Goal: Task Accomplishment & Management: Manage account settings

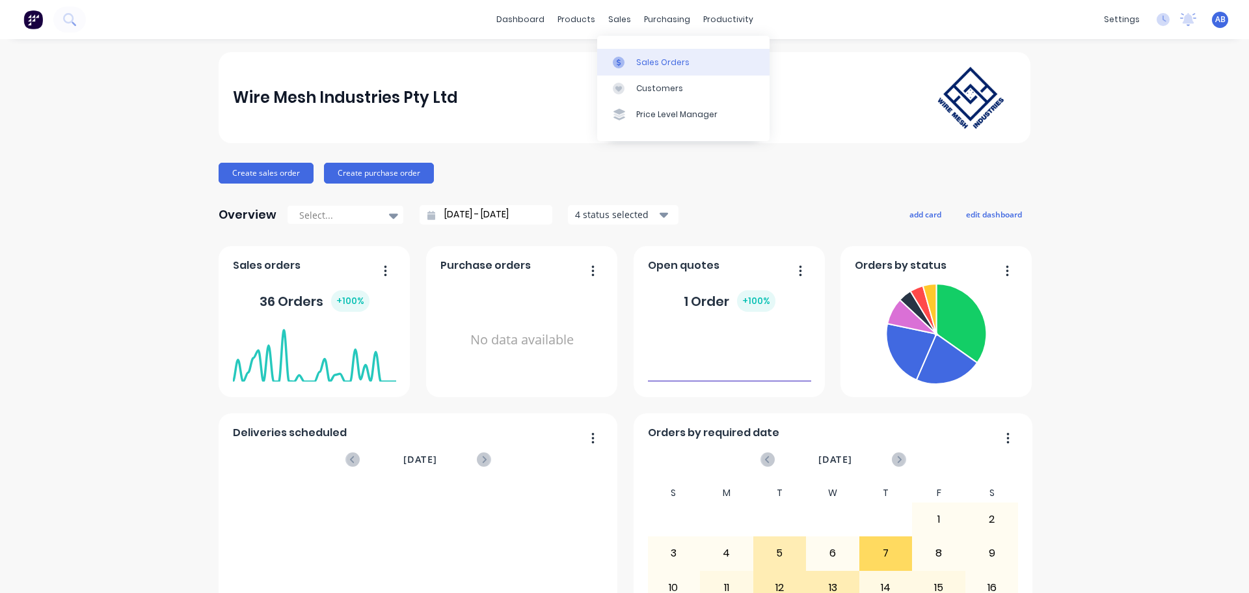
click at [642, 64] on div "Sales Orders" at bounding box center [662, 63] width 53 height 12
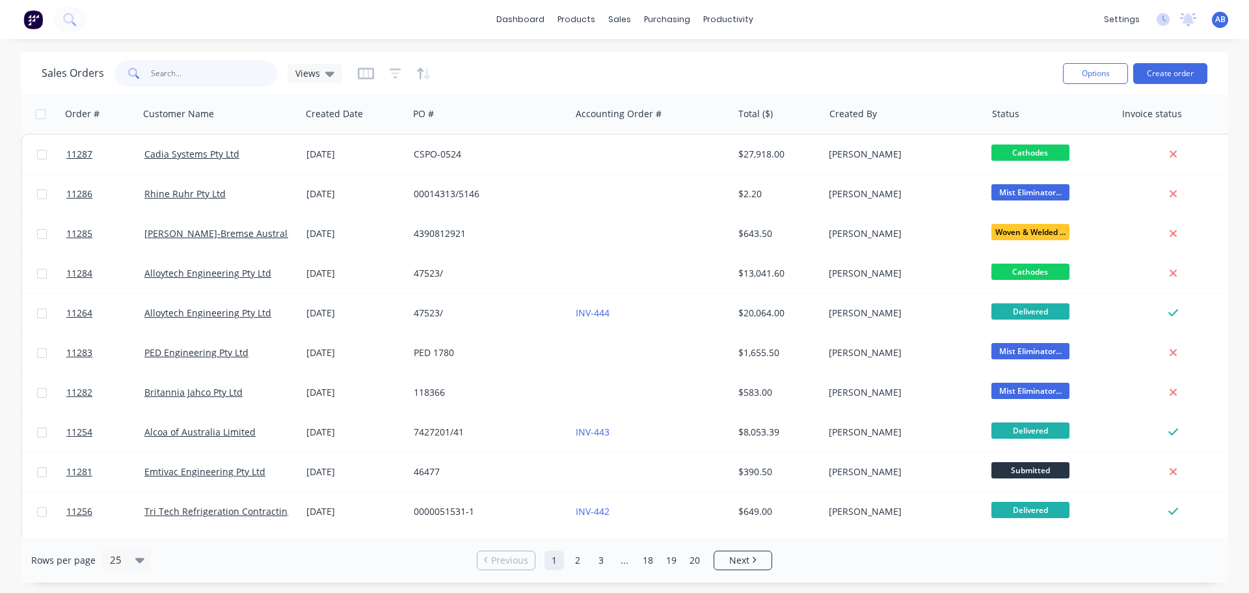
click at [209, 81] on input "text" at bounding box center [214, 74] width 127 height 26
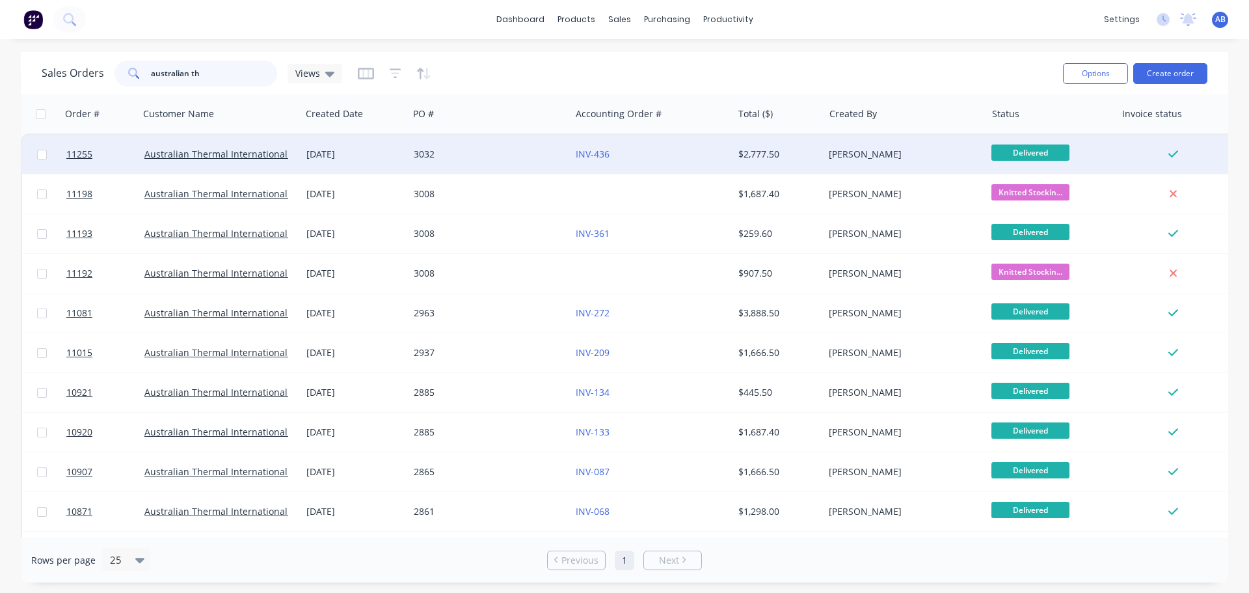
type input "australian th"
click at [507, 157] on div "3032" at bounding box center [486, 154] width 144 height 13
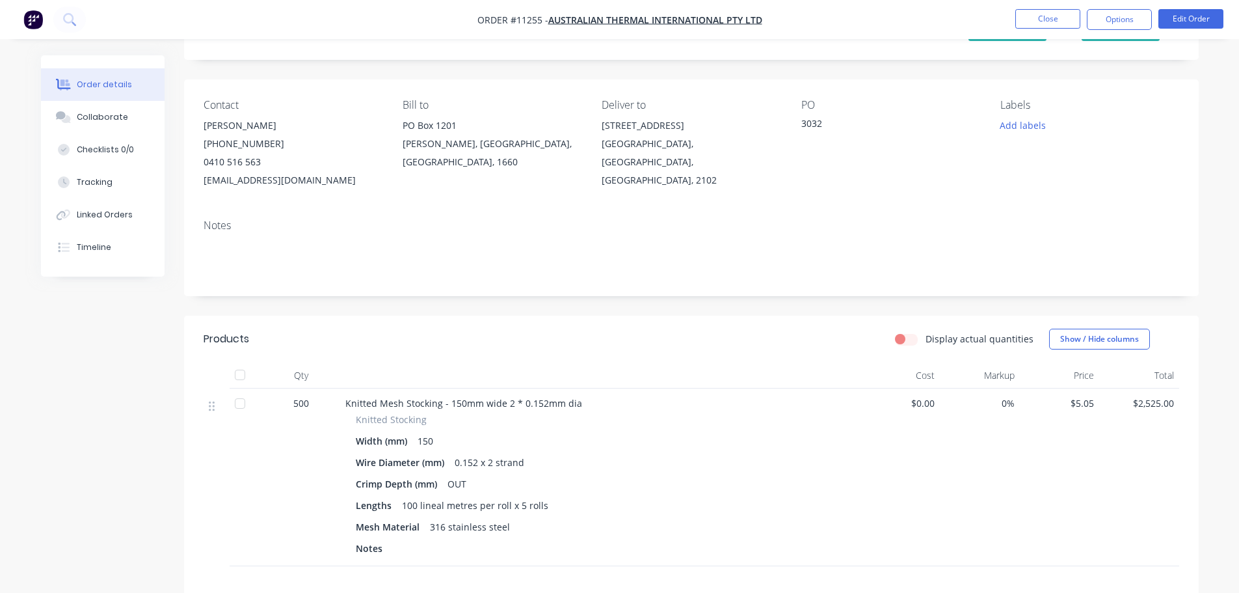
scroll to position [65, 0]
click at [1114, 21] on button "Options" at bounding box center [1119, 19] width 65 height 21
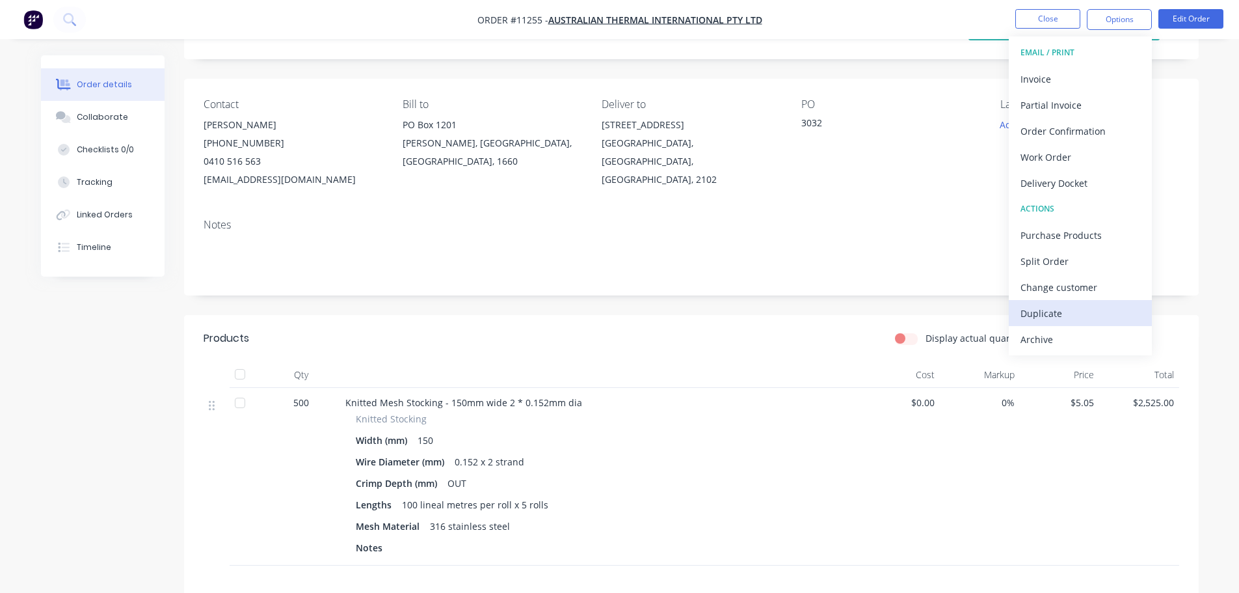
click at [1060, 311] on div "Duplicate" at bounding box center [1081, 313] width 120 height 19
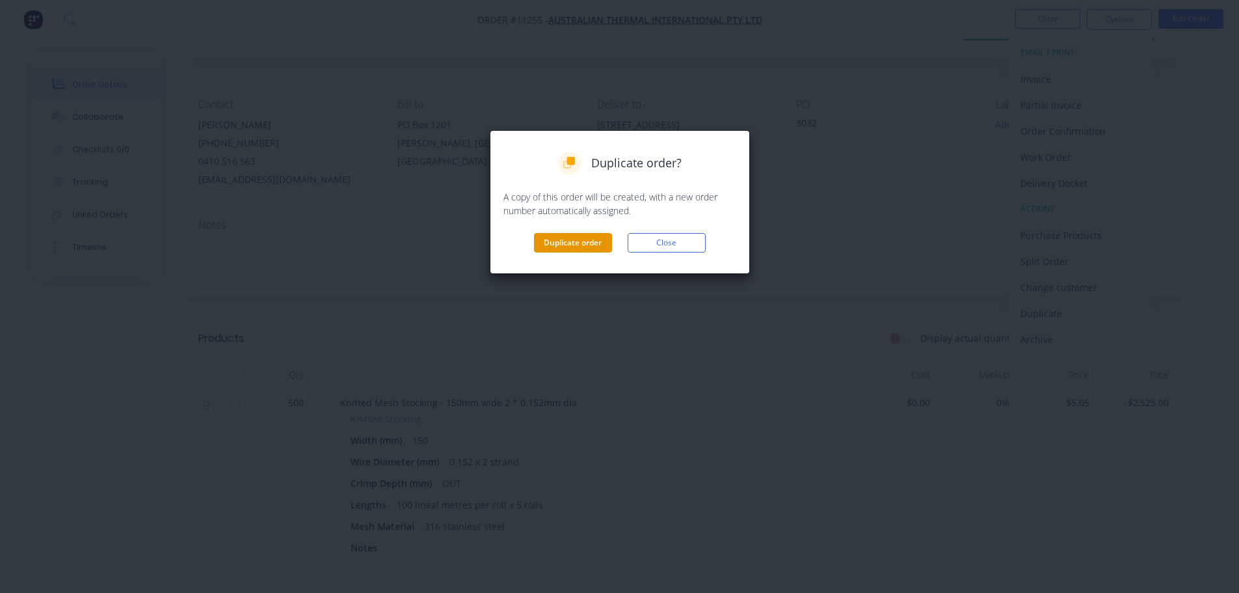
click at [595, 247] on button "Duplicate order" at bounding box center [573, 243] width 78 height 20
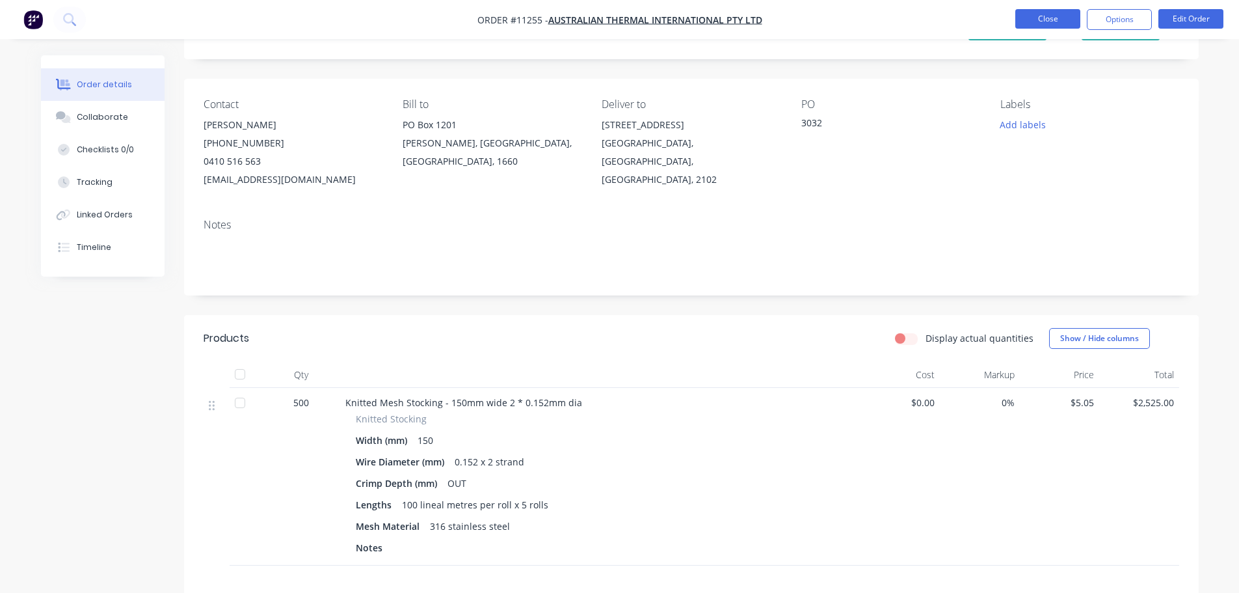
click at [1046, 21] on button "Close" at bounding box center [1048, 19] width 65 height 20
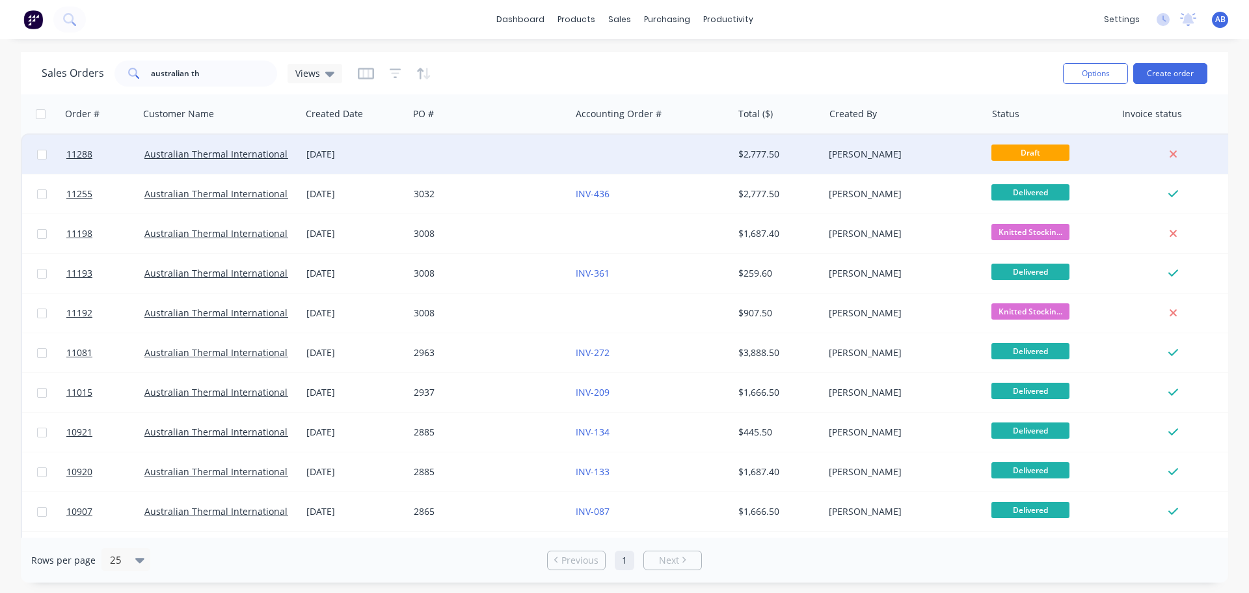
click at [587, 152] on div at bounding box center [652, 154] width 162 height 39
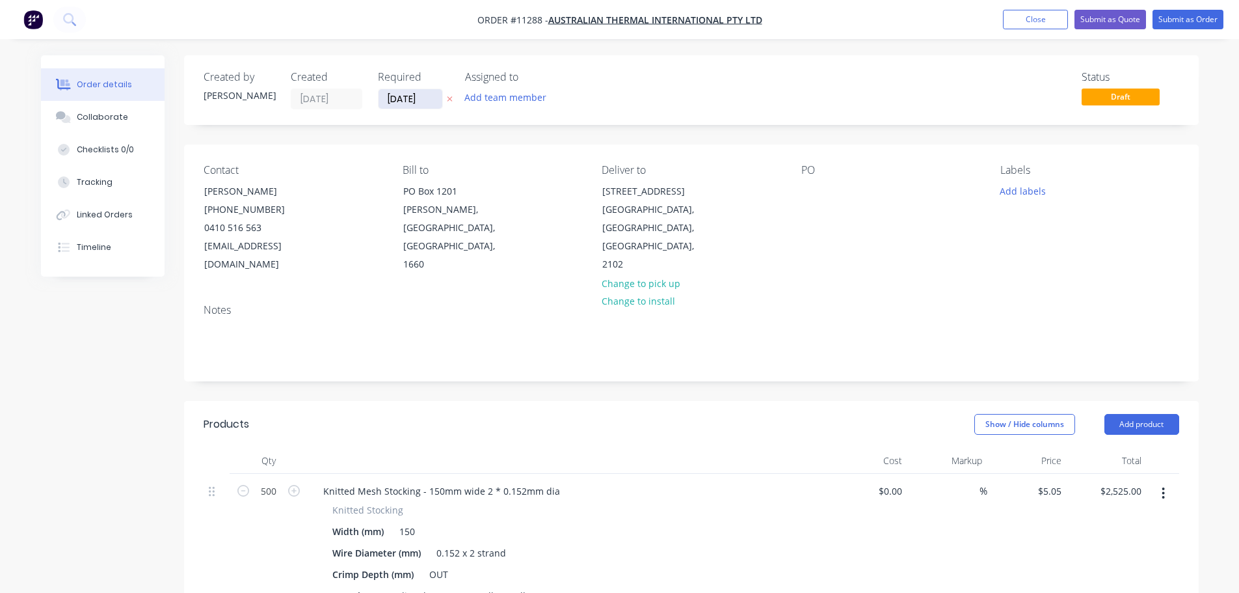
click at [429, 99] on input "[DATE]" at bounding box center [411, 99] width 64 height 20
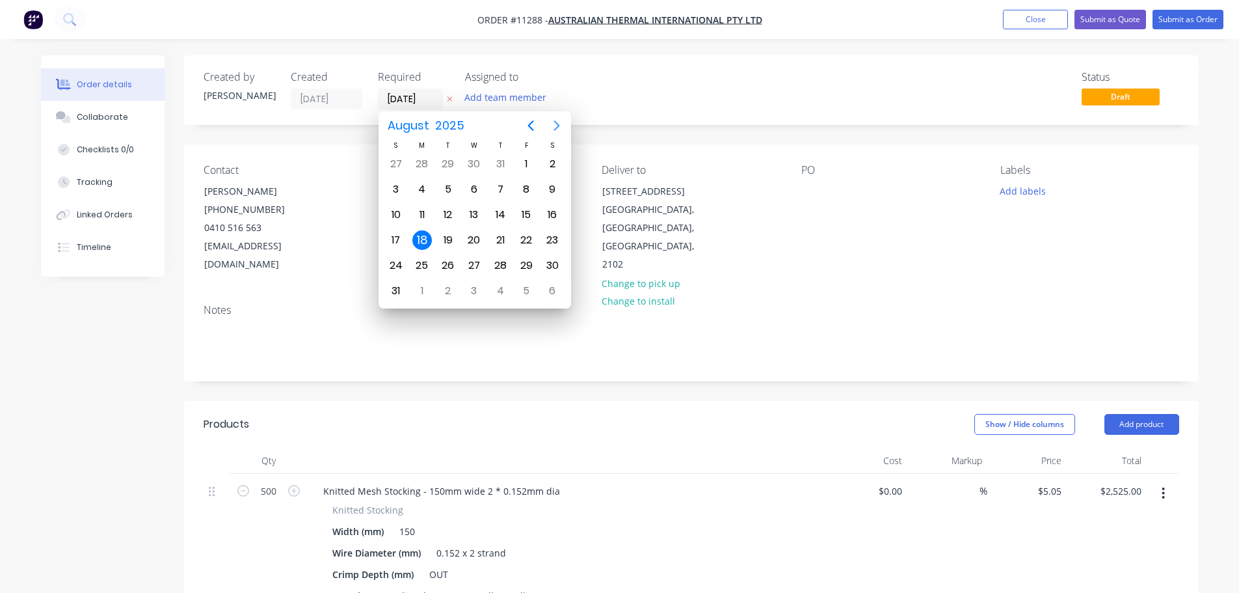
click at [553, 128] on icon "Next page" at bounding box center [557, 126] width 16 height 16
click at [448, 264] on div "30" at bounding box center [449, 266] width 20 height 20
type input "[DATE]"
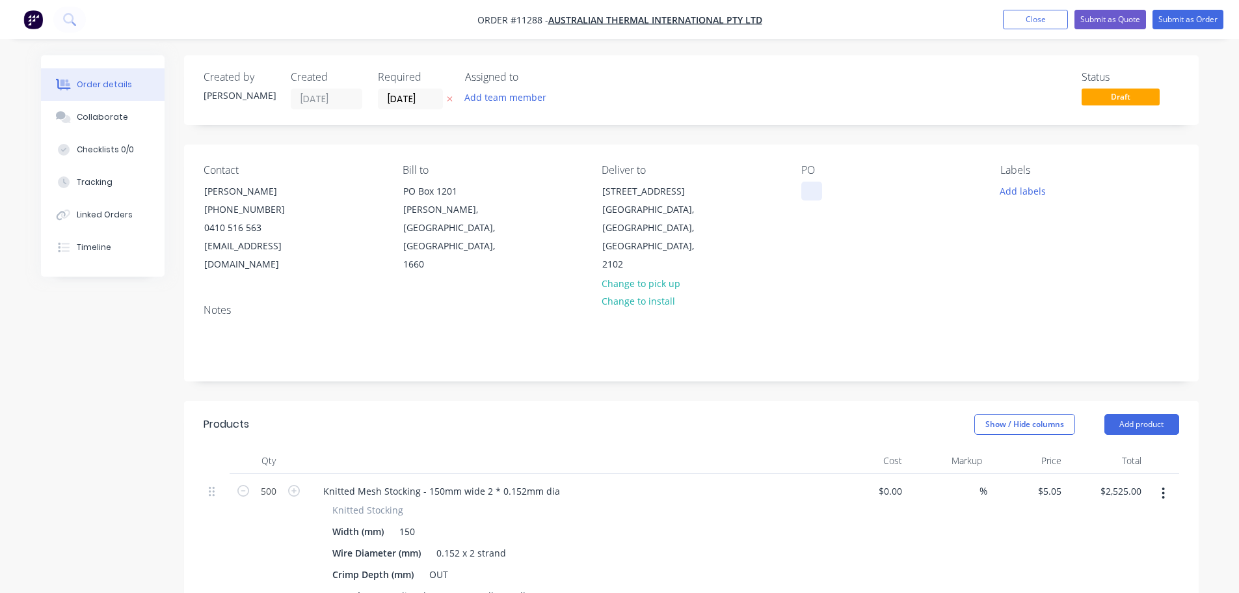
click at [808, 193] on div at bounding box center [812, 191] width 21 height 19
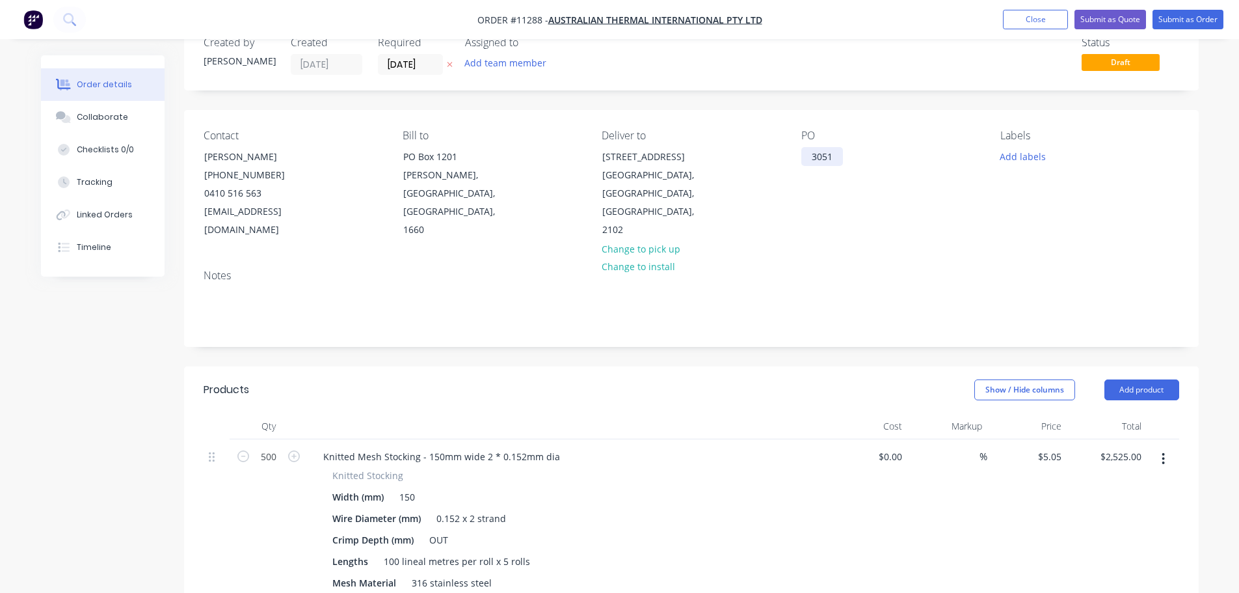
scroll to position [130, 0]
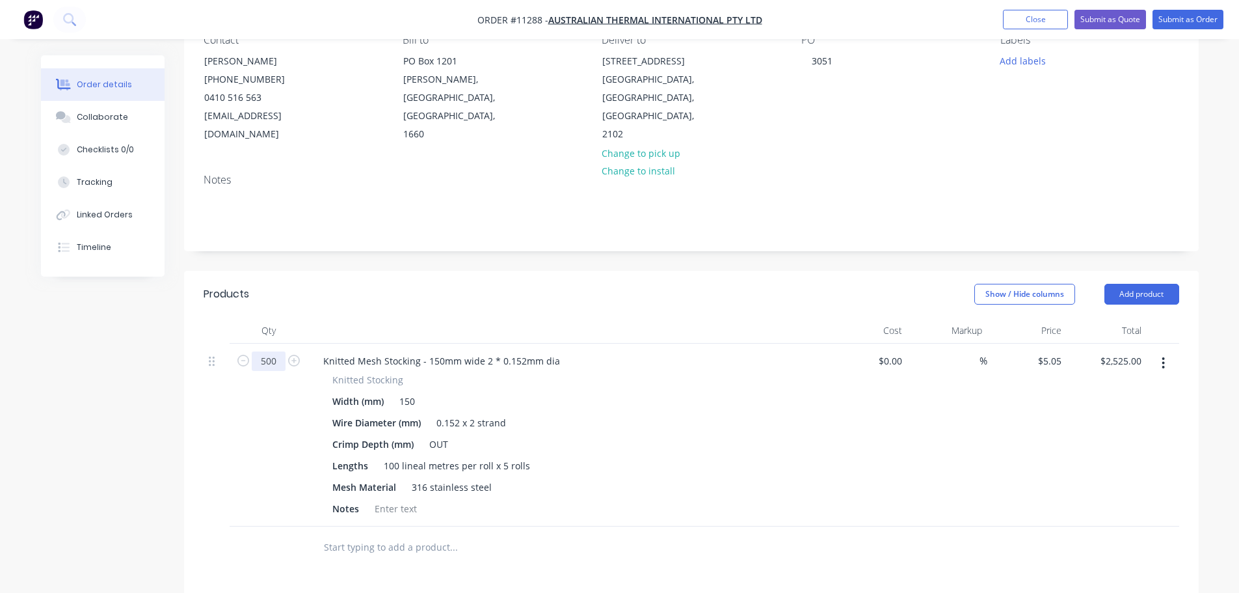
click at [264, 351] on input "500" at bounding box center [269, 361] width 34 height 20
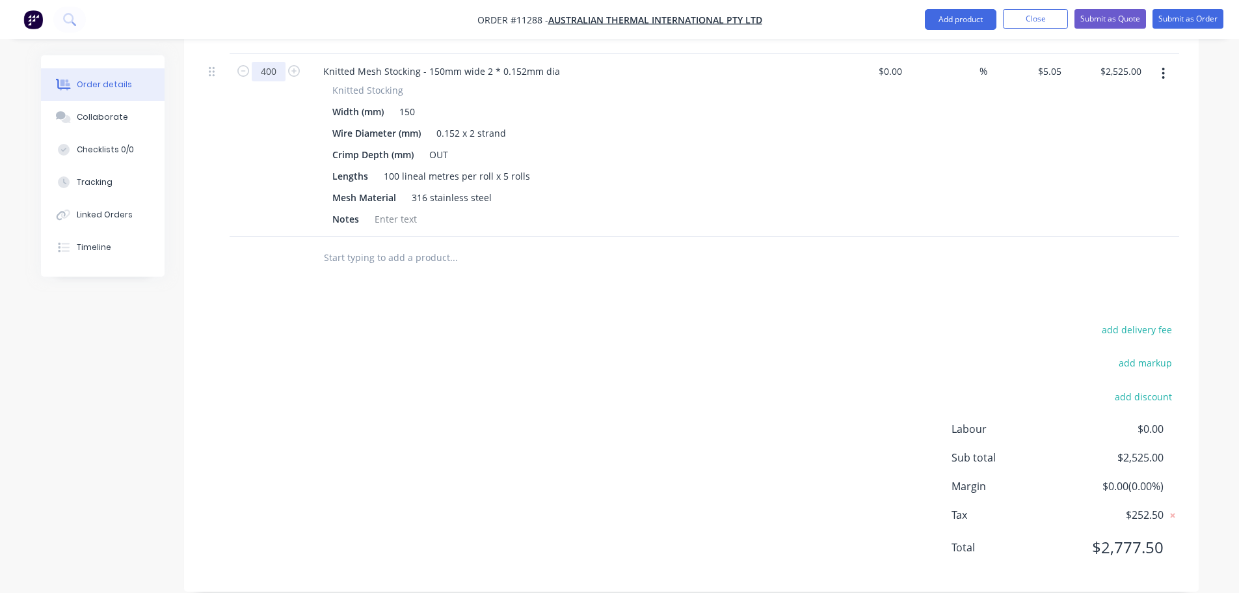
type input "400"
type input "$2,020.00"
click at [458, 412] on div "add delivery fee add markup add discount Labour $0.00 Sub total $2,525.00 Margi…" at bounding box center [692, 446] width 976 height 251
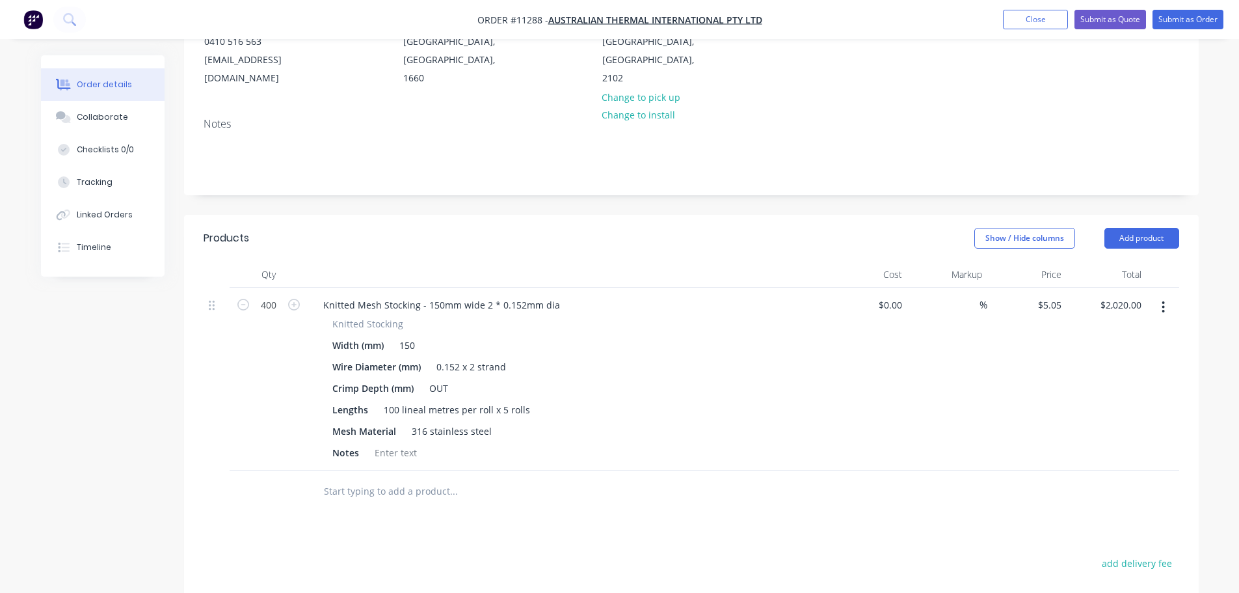
scroll to position [159, 0]
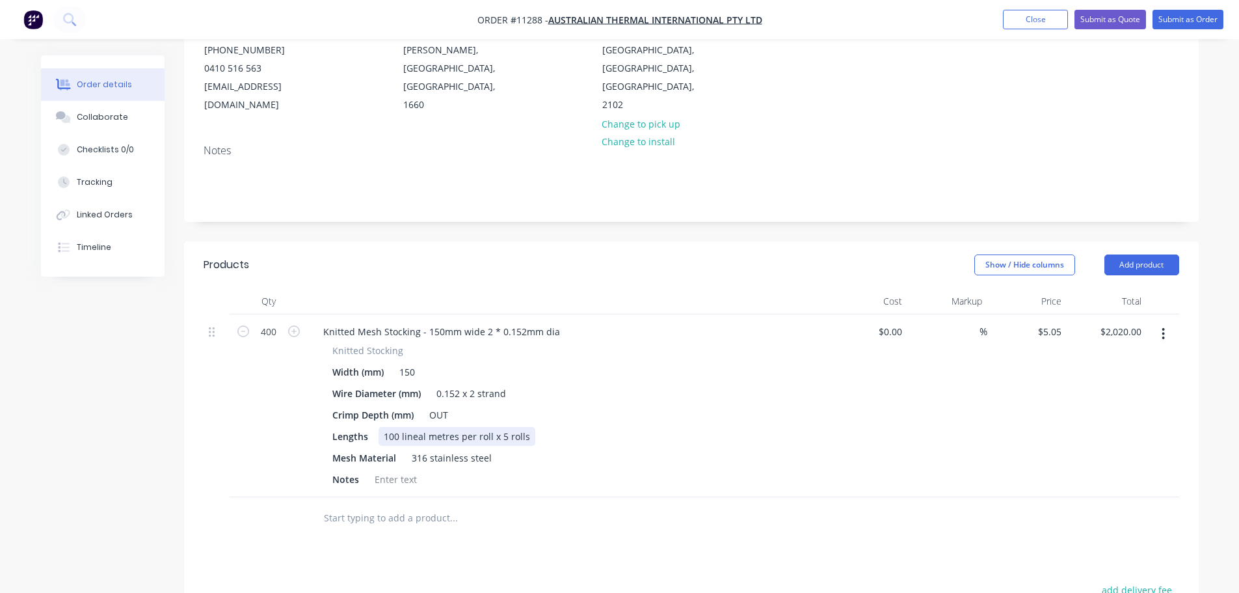
click at [501, 427] on div "100 lineal metres per roll x 5 rolls" at bounding box center [457, 436] width 157 height 19
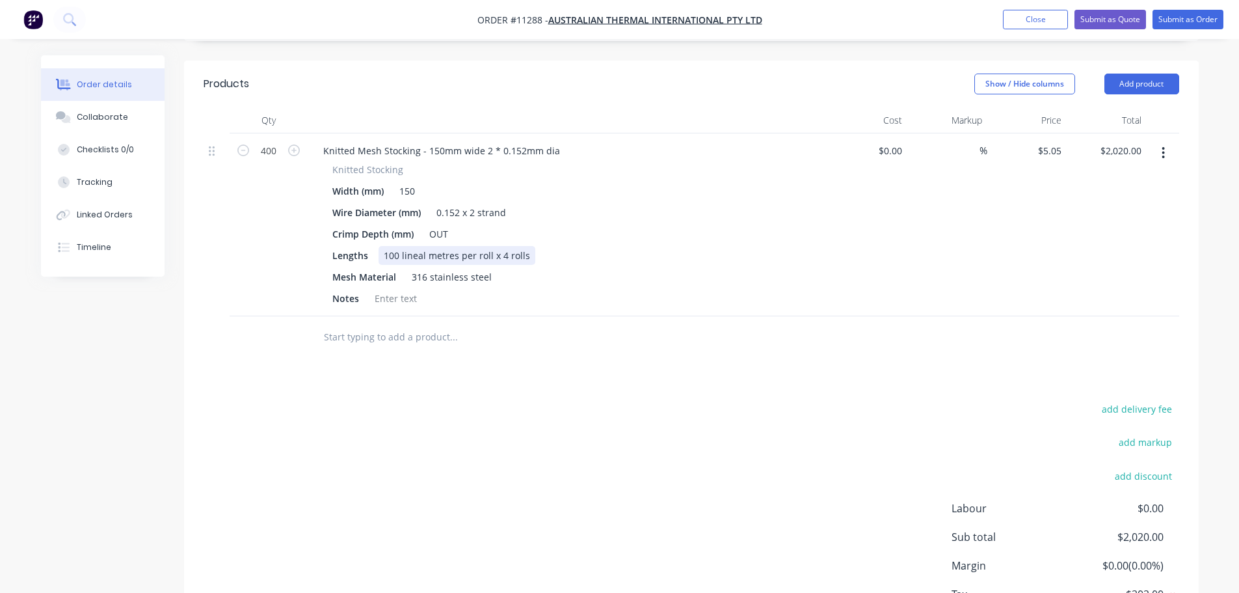
scroll to position [355, 0]
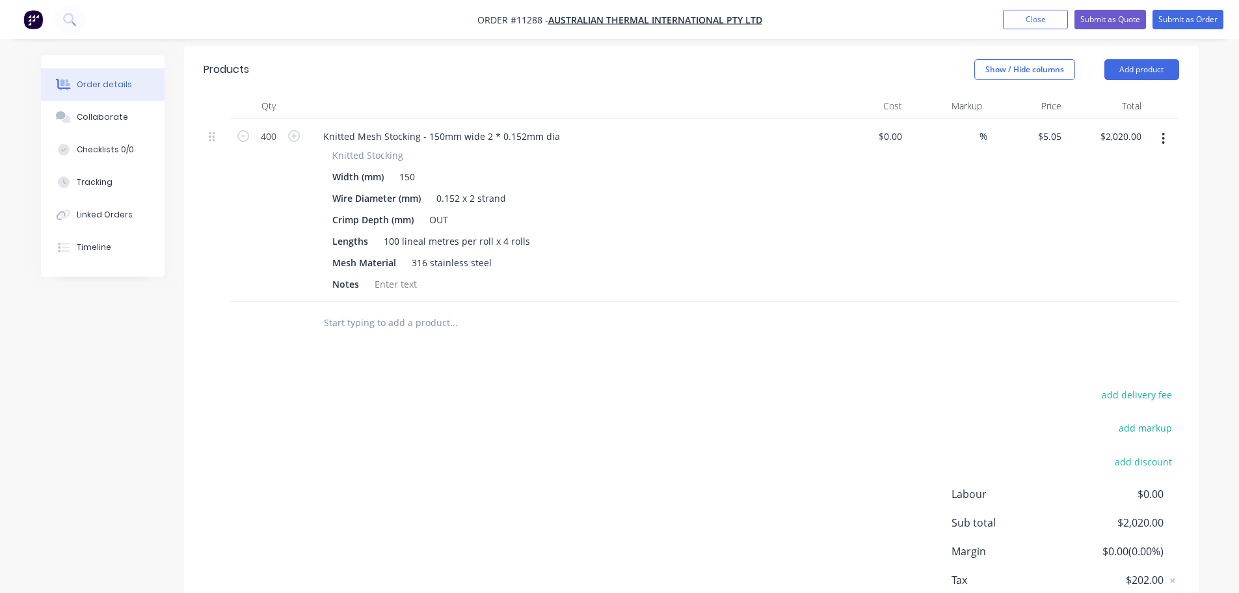
click at [463, 448] on div "add delivery fee add markup add discount Labour $0.00 Sub total $2,020.00 Margi…" at bounding box center [692, 511] width 976 height 251
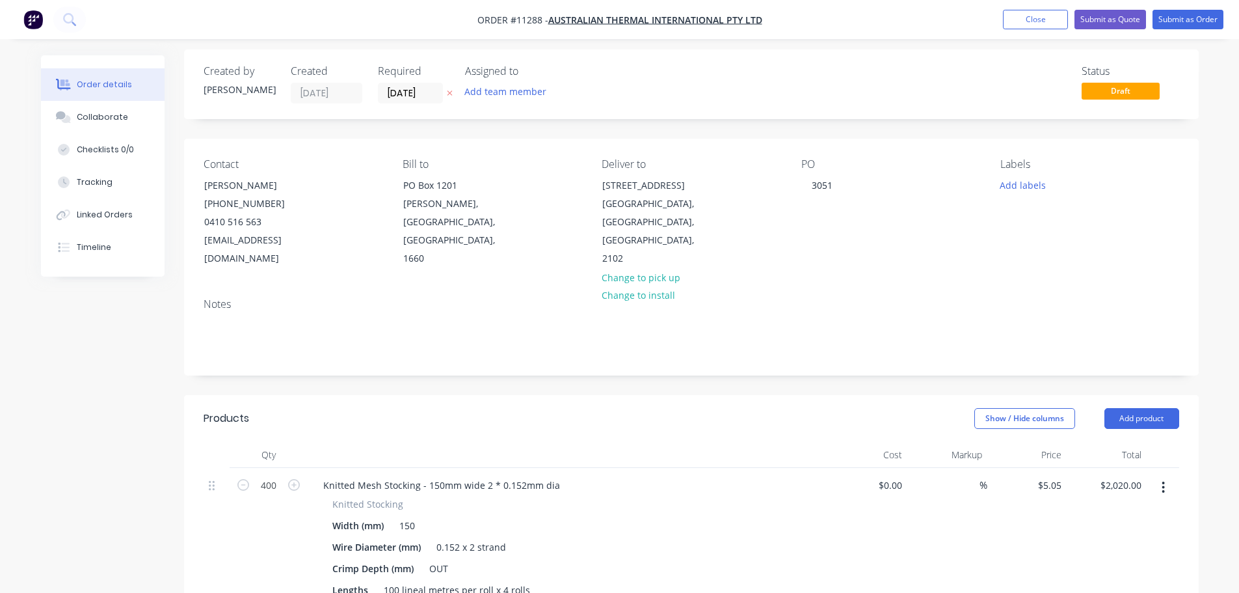
scroll to position [0, 0]
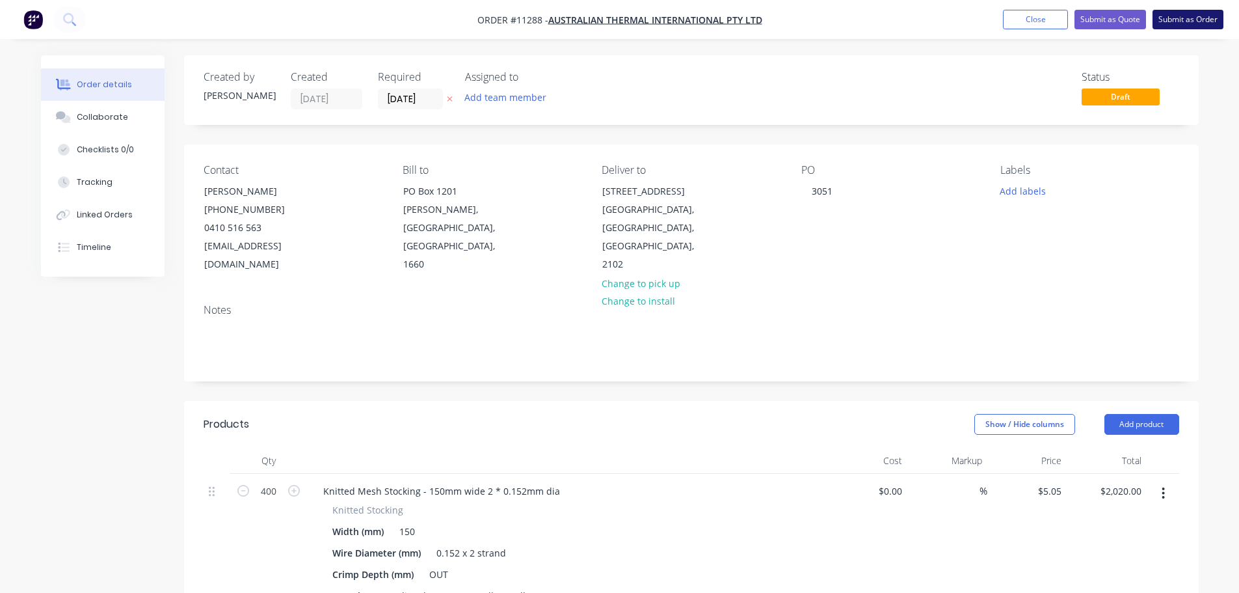
click at [1178, 21] on button "Submit as Order" at bounding box center [1188, 20] width 71 height 20
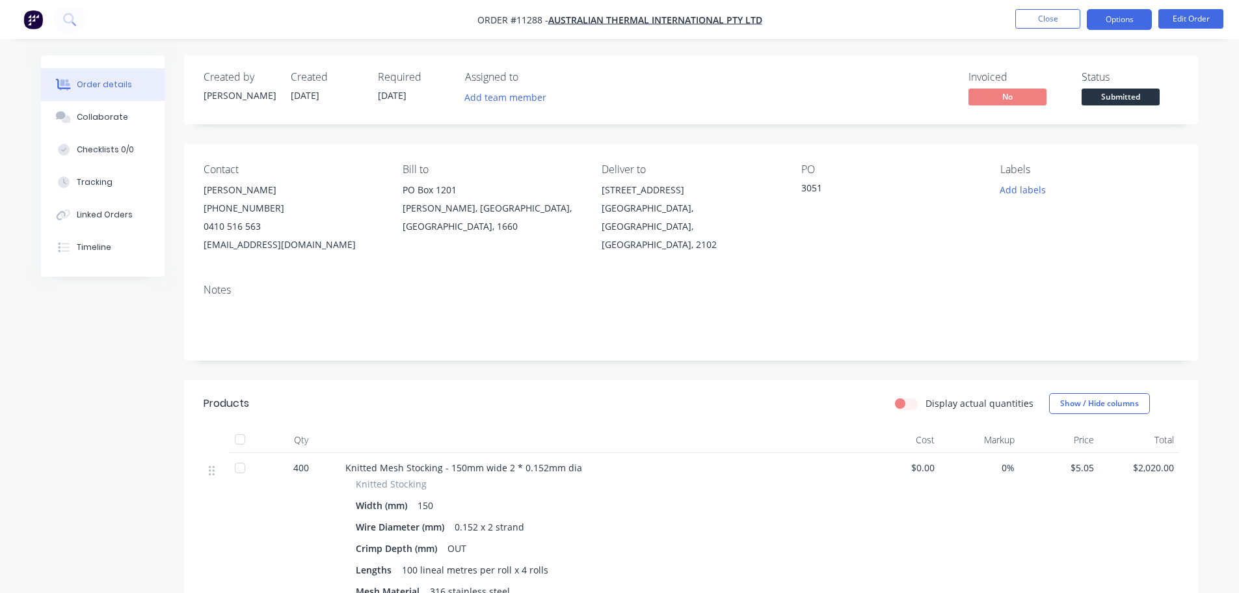
click at [1126, 25] on button "Options" at bounding box center [1119, 19] width 65 height 21
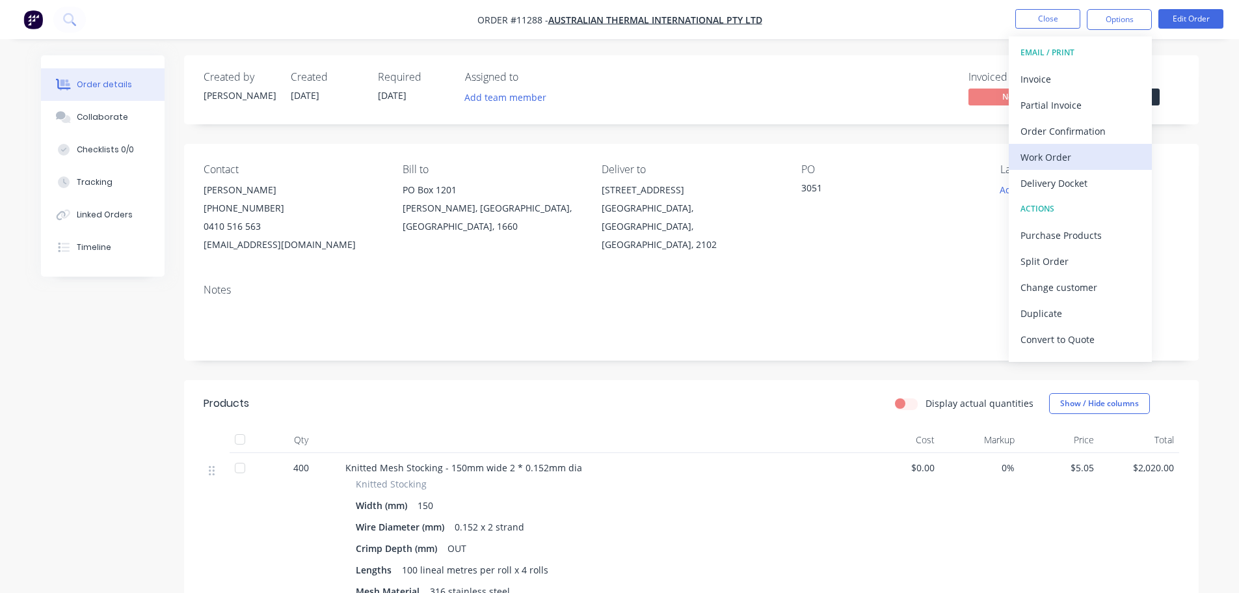
click at [1055, 156] on div "Work Order" at bounding box center [1081, 157] width 120 height 19
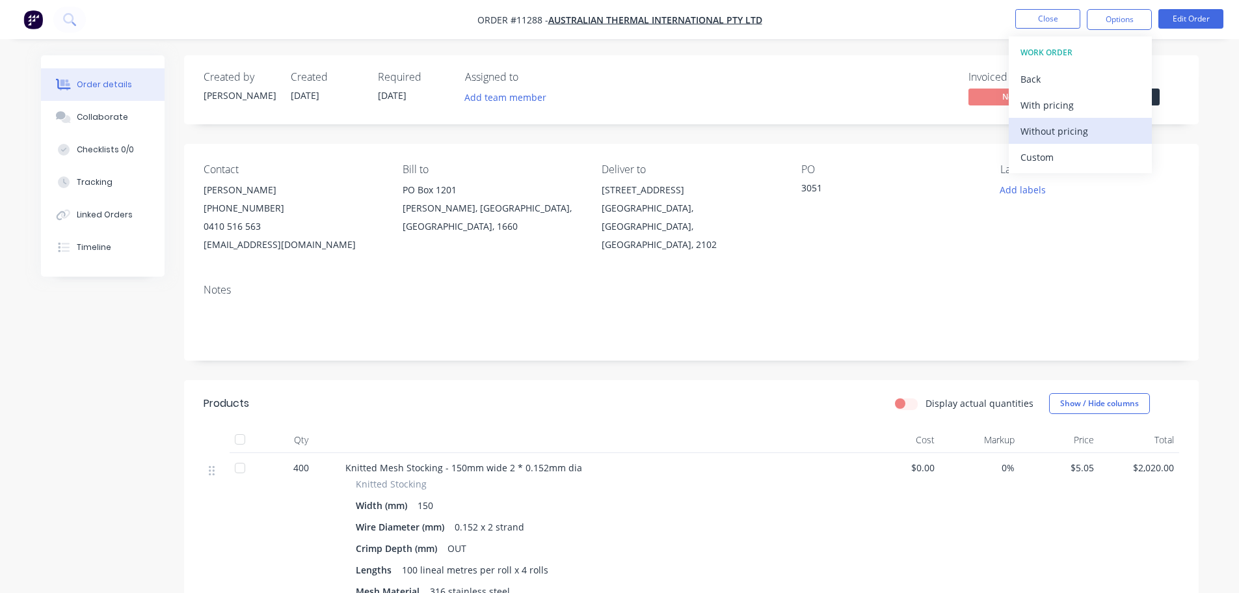
click at [1058, 131] on div "Without pricing" at bounding box center [1081, 131] width 120 height 19
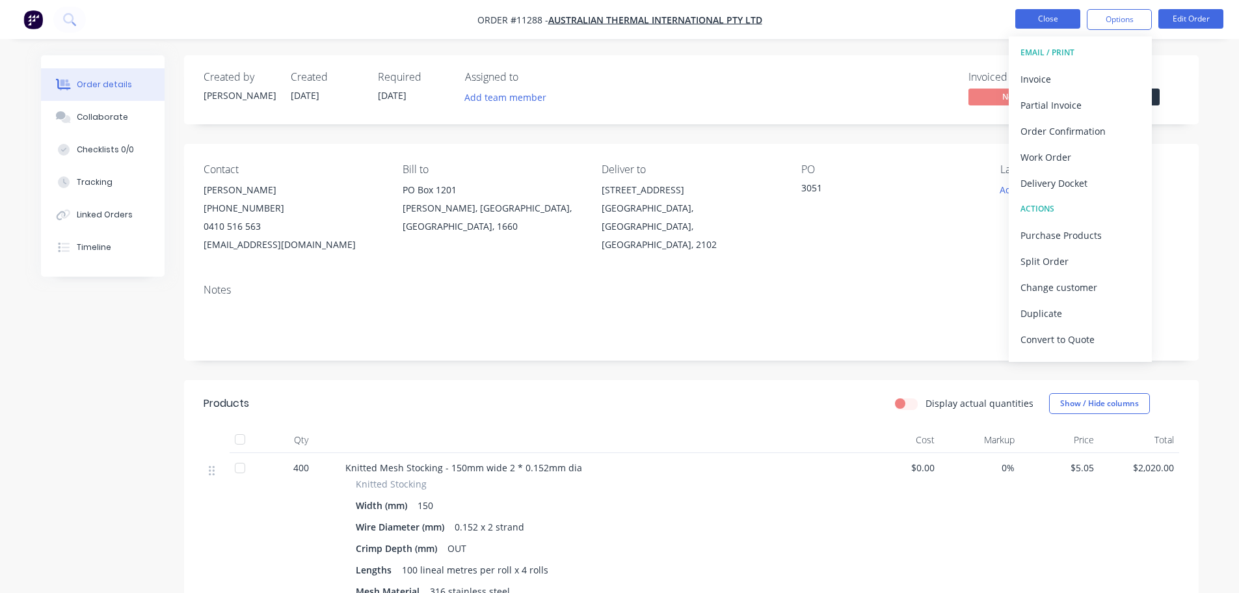
click at [1044, 21] on button "Close" at bounding box center [1048, 19] width 65 height 20
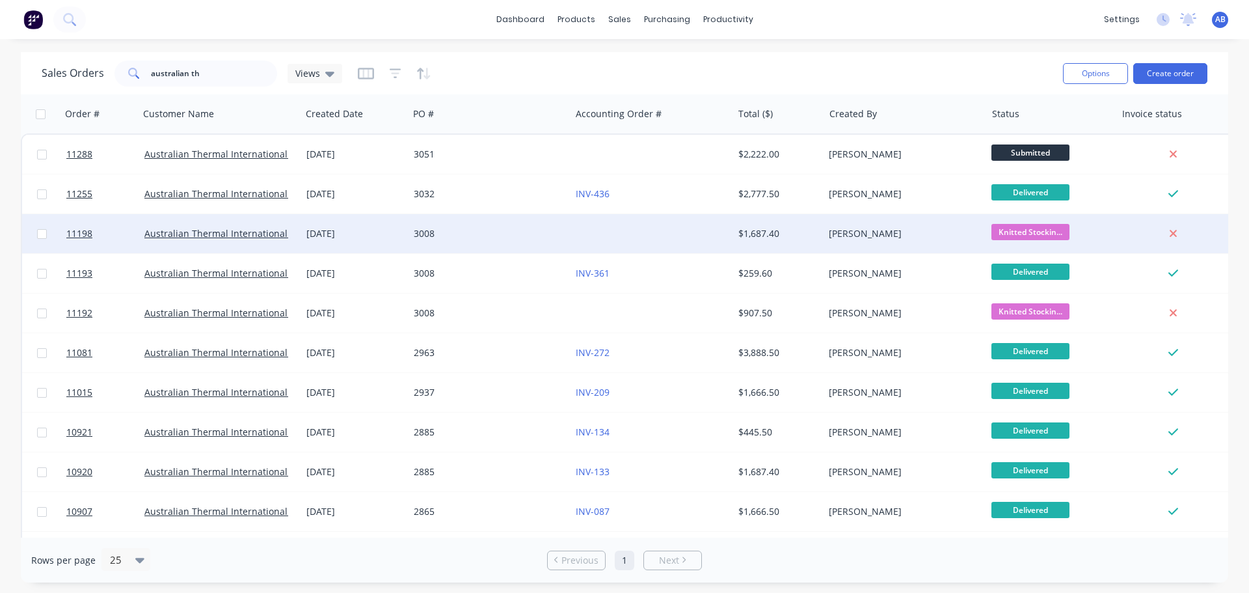
click at [577, 236] on div at bounding box center [652, 233] width 162 height 39
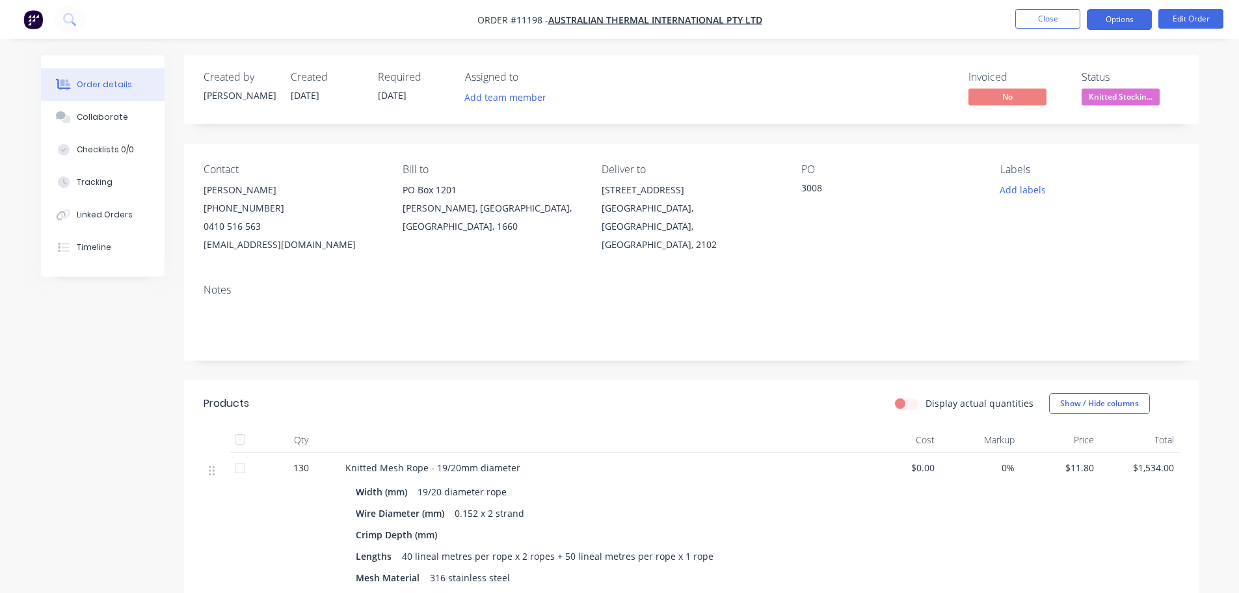
click at [1116, 20] on button "Options" at bounding box center [1119, 19] width 65 height 21
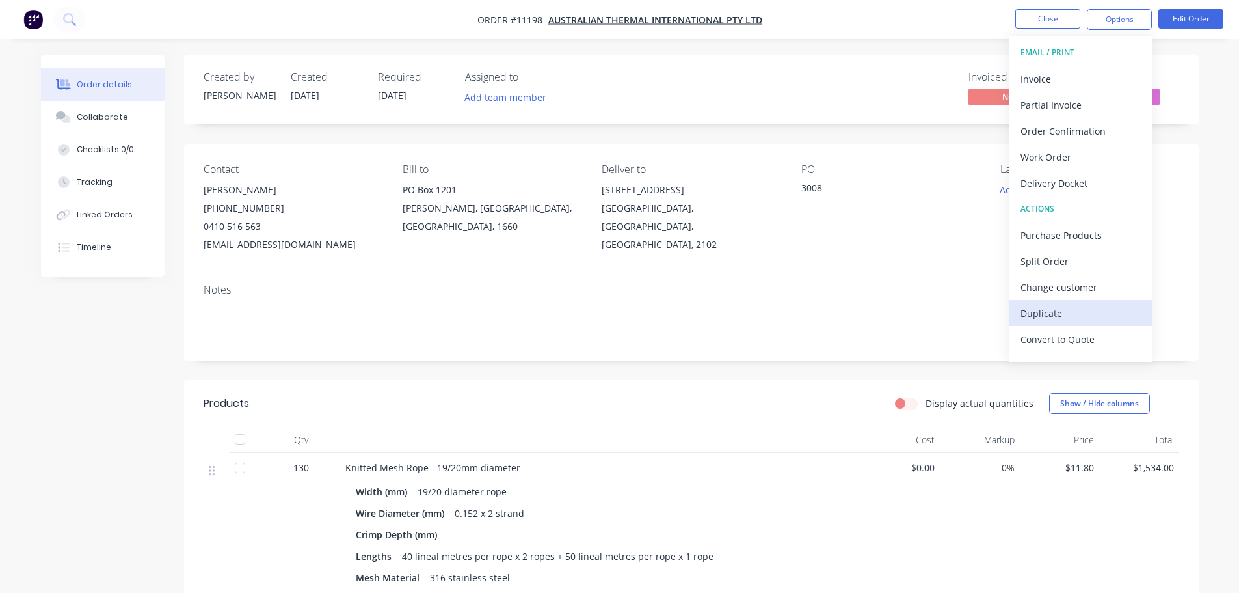
click at [1059, 314] on div "Duplicate" at bounding box center [1081, 313] width 120 height 19
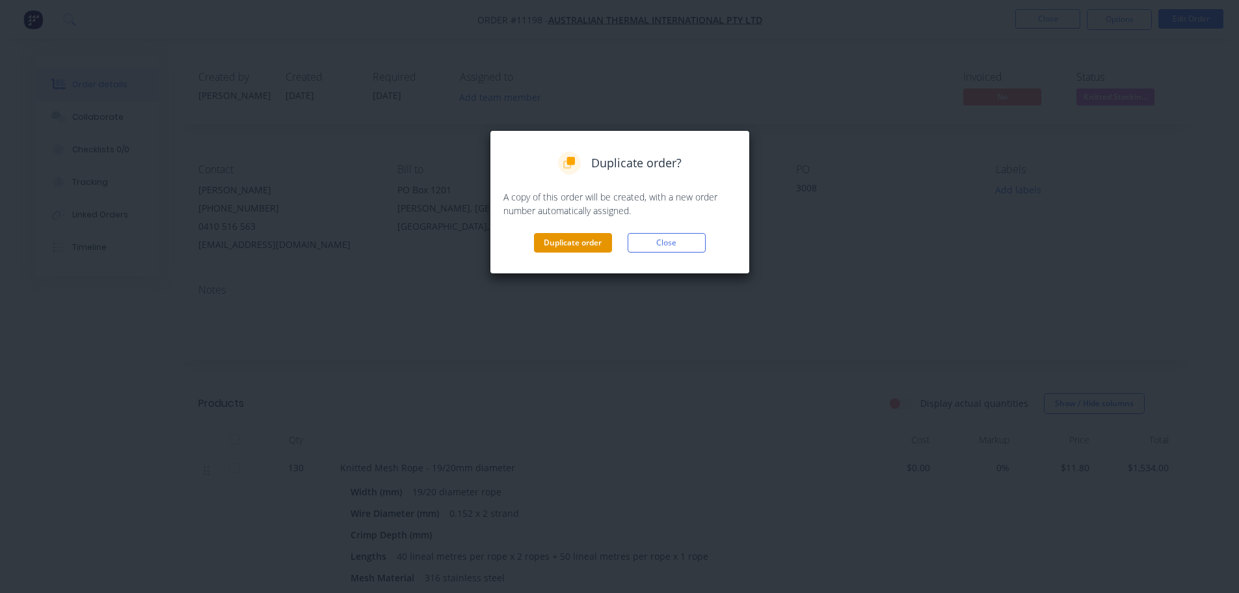
click at [553, 247] on button "Duplicate order" at bounding box center [573, 243] width 78 height 20
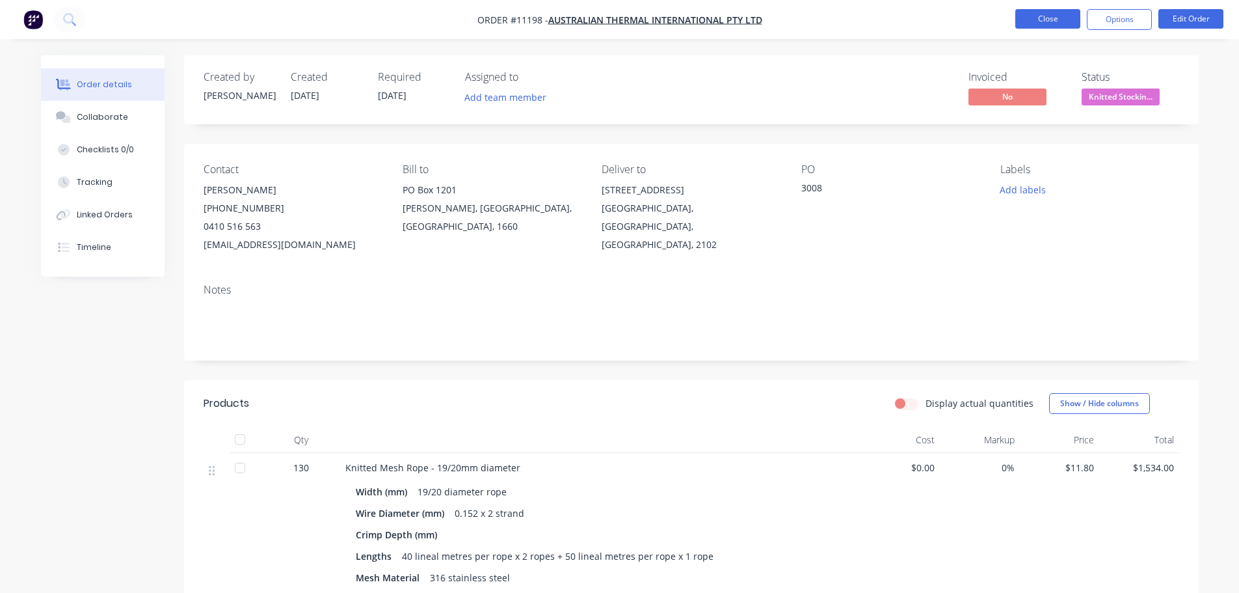
click at [1038, 19] on button "Close" at bounding box center [1048, 19] width 65 height 20
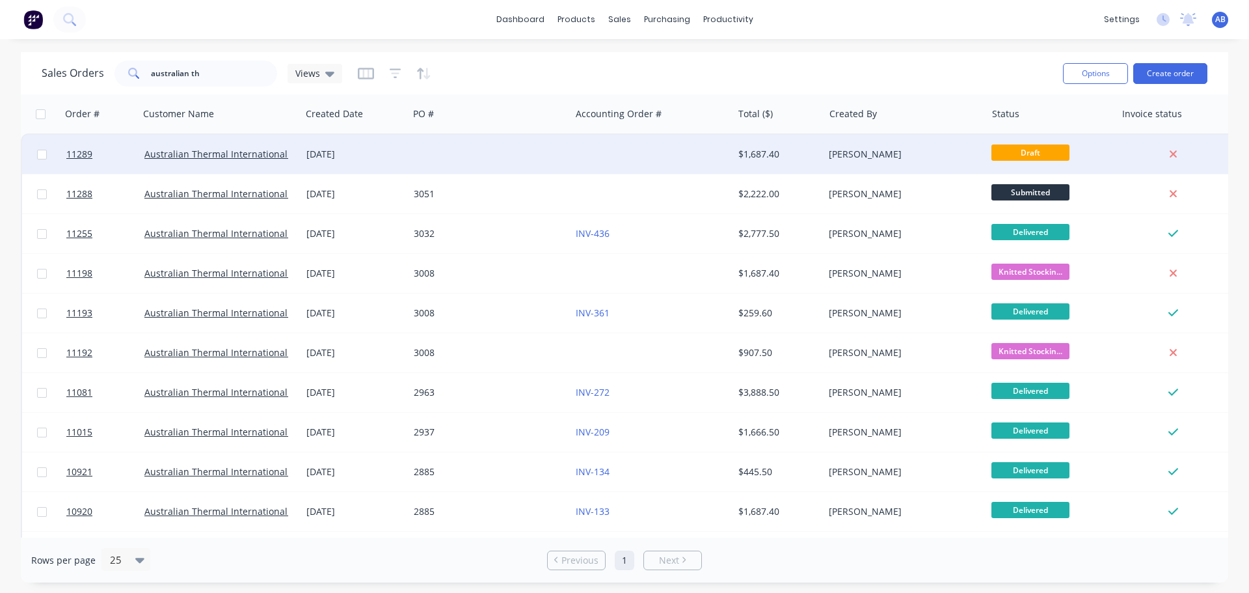
click at [567, 144] on div at bounding box center [490, 154] width 162 height 39
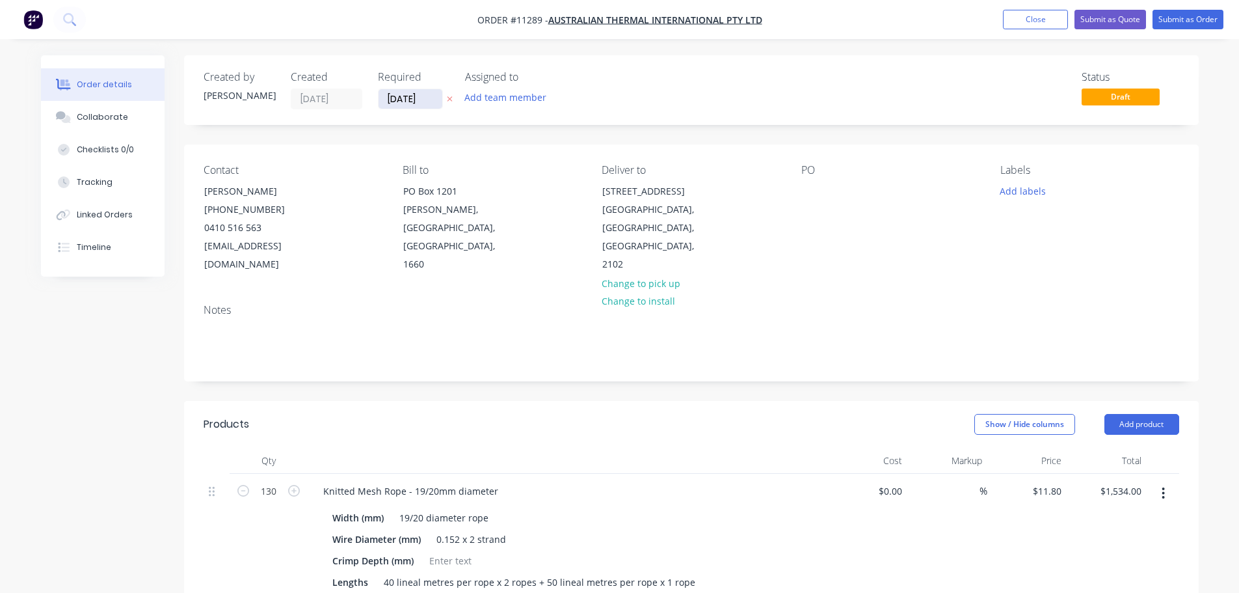
click at [422, 100] on input "[DATE]" at bounding box center [411, 99] width 64 height 20
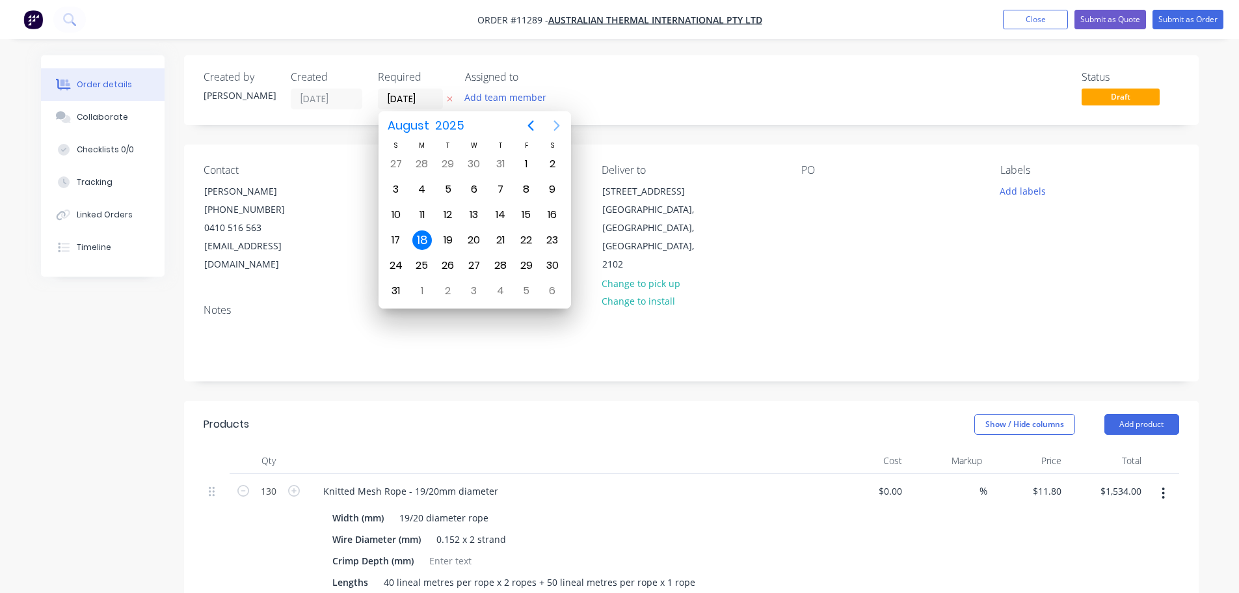
click at [552, 124] on icon "Next page" at bounding box center [557, 126] width 16 height 16
click at [448, 262] on div "30" at bounding box center [449, 266] width 20 height 20
type input "[DATE]"
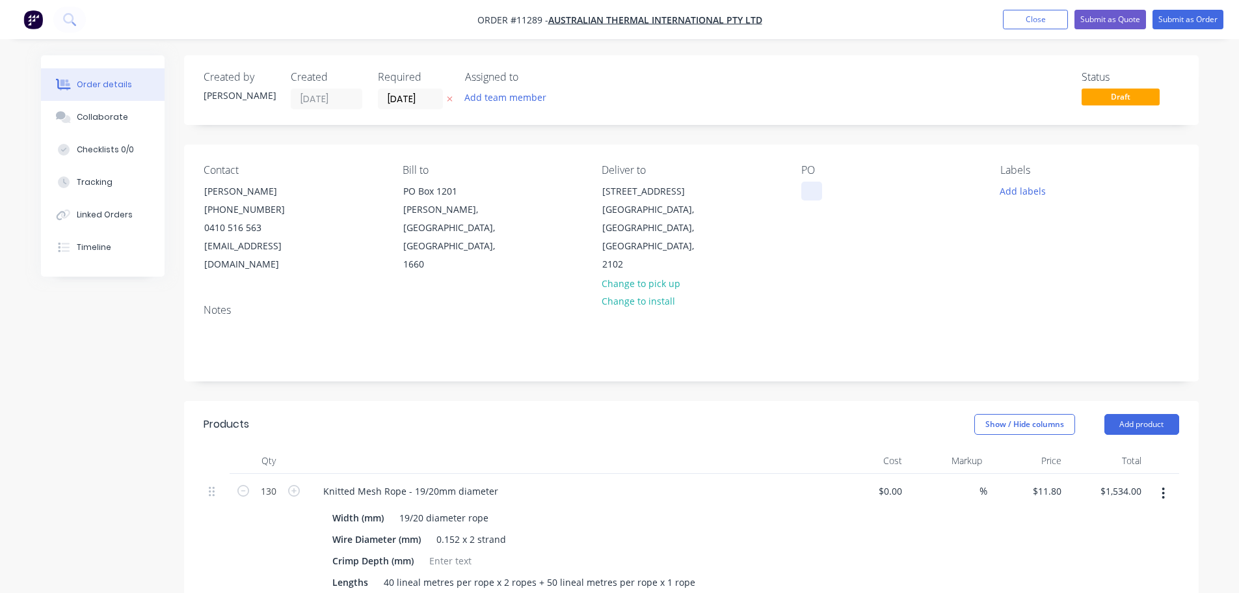
click at [812, 197] on div at bounding box center [812, 191] width 21 height 19
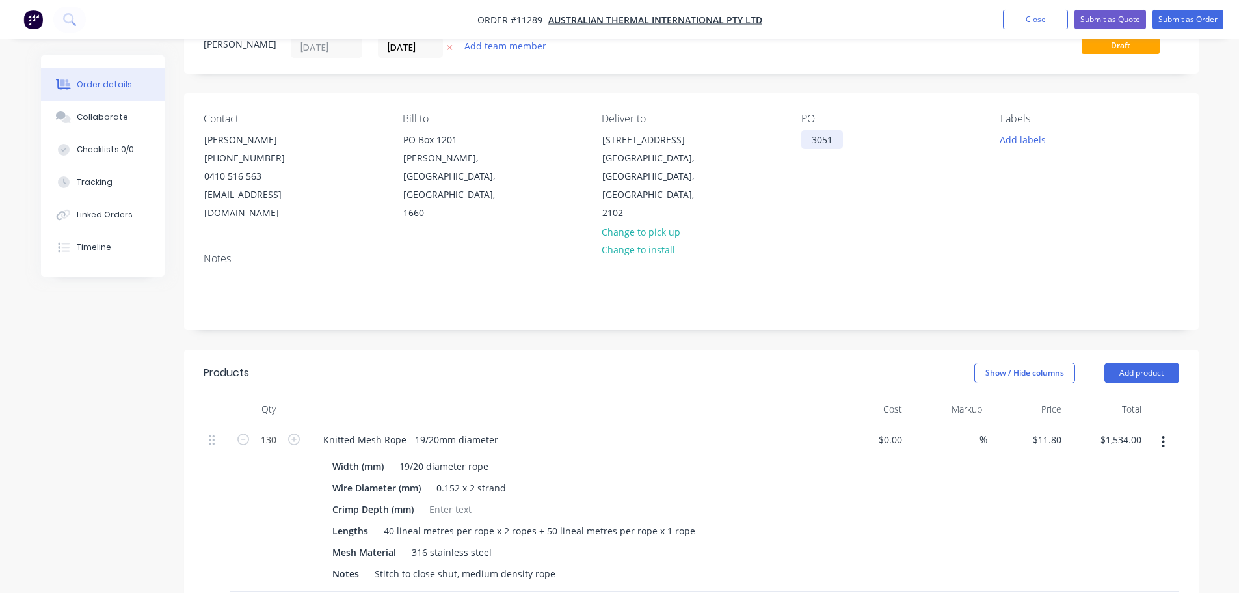
scroll to position [195, 0]
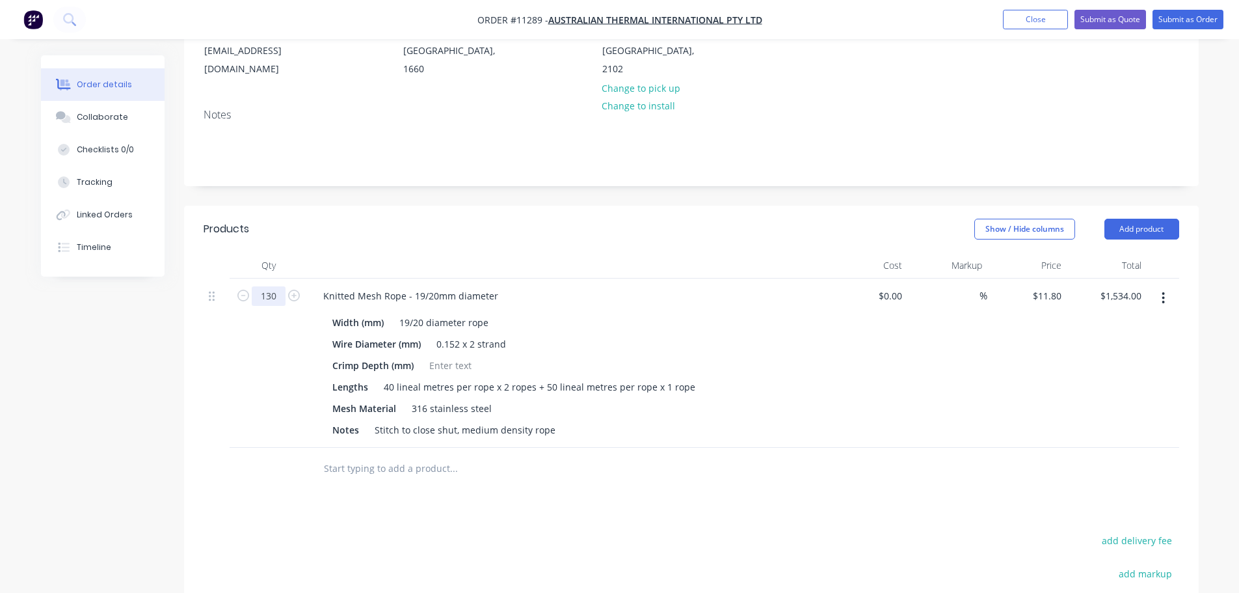
click at [275, 286] on input "130" at bounding box center [269, 296] width 34 height 20
type input "100"
type input "$1,180.00"
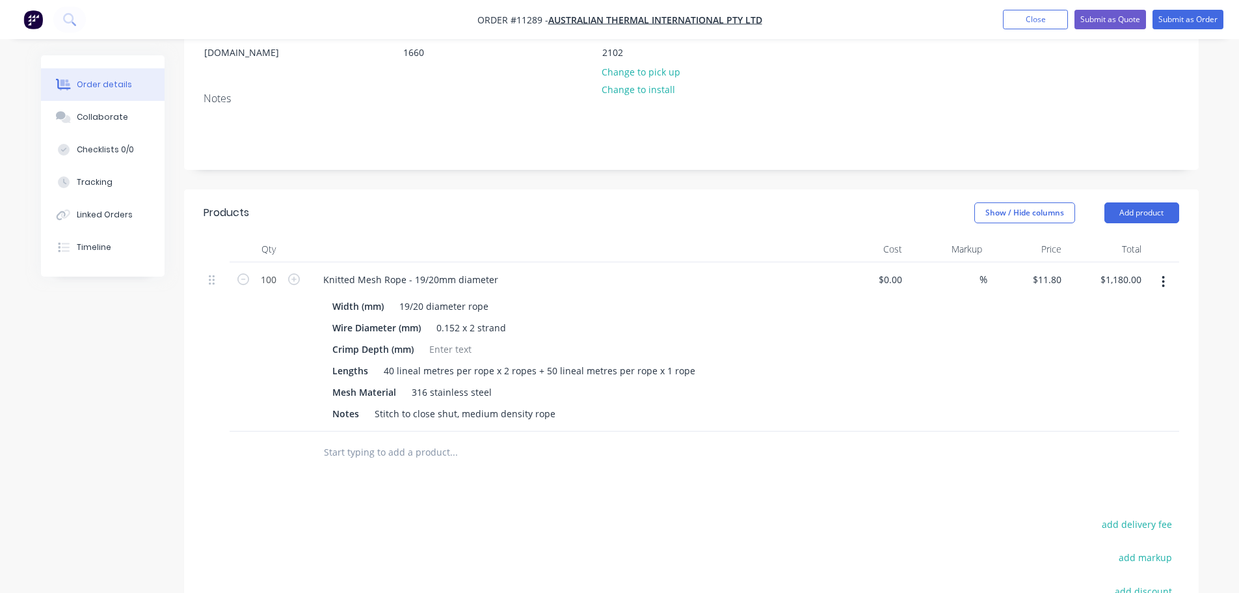
scroll to position [211, 0]
drag, startPoint x: 684, startPoint y: 353, endPoint x: 534, endPoint y: 360, distance: 149.8
click at [534, 362] on div "40 lineal metres per rope x 2 ropes + 50 lineal metres per rope x 1 rope" at bounding box center [540, 371] width 322 height 19
click at [392, 362] on div "40 lineal metres per rope x 2 ropes" at bounding box center [460, 371] width 163 height 19
click at [590, 362] on div "Lengths 50 lineal metres per rope x 2 ropes" at bounding box center [565, 371] width 476 height 19
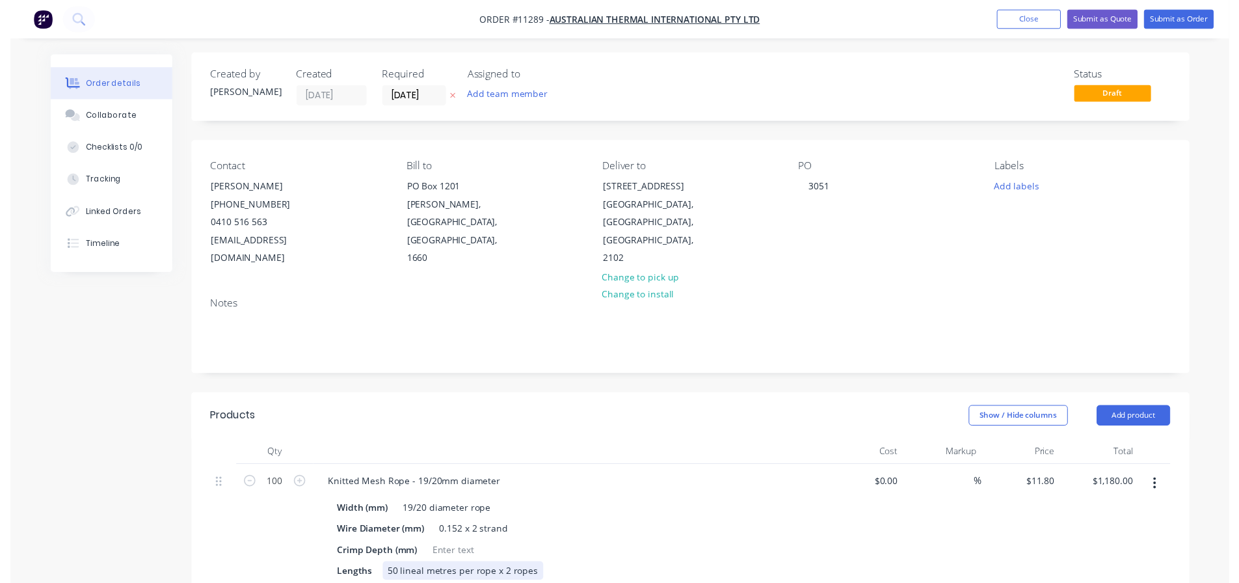
scroll to position [0, 0]
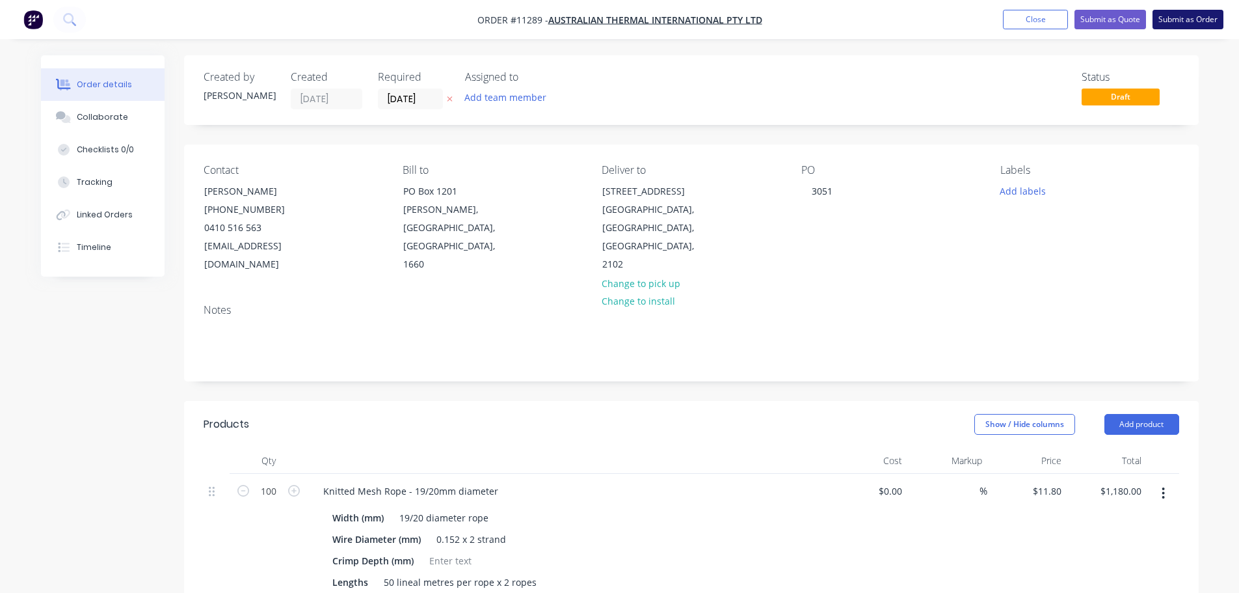
click at [1184, 18] on button "Submit as Order" at bounding box center [1188, 20] width 71 height 20
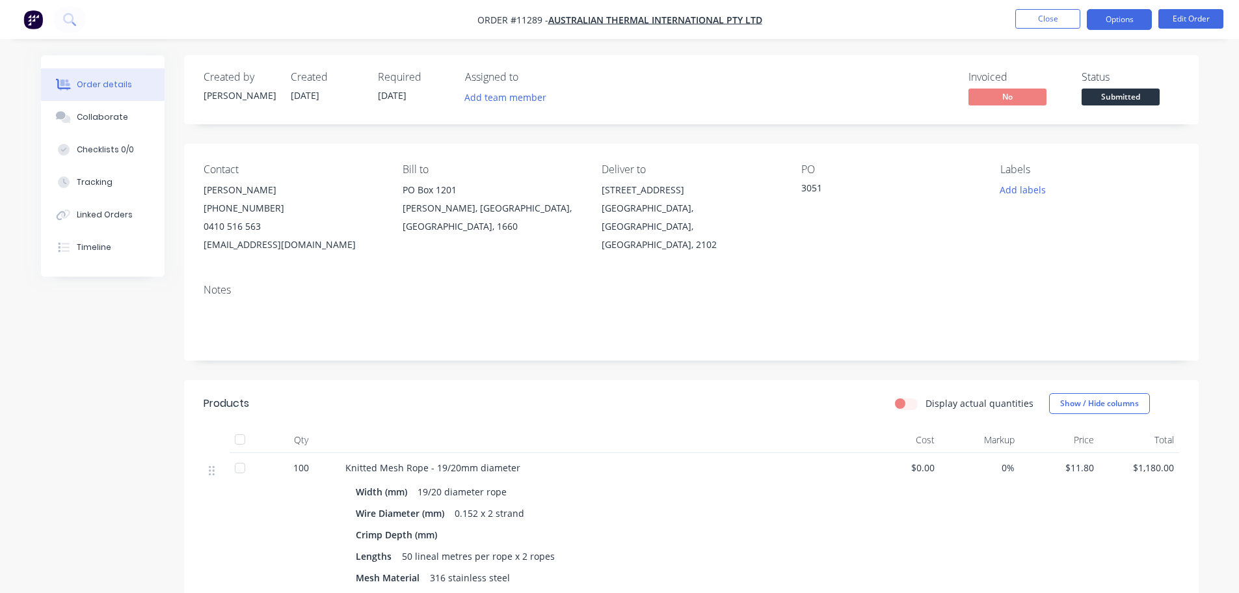
click at [1109, 18] on button "Options" at bounding box center [1119, 19] width 65 height 21
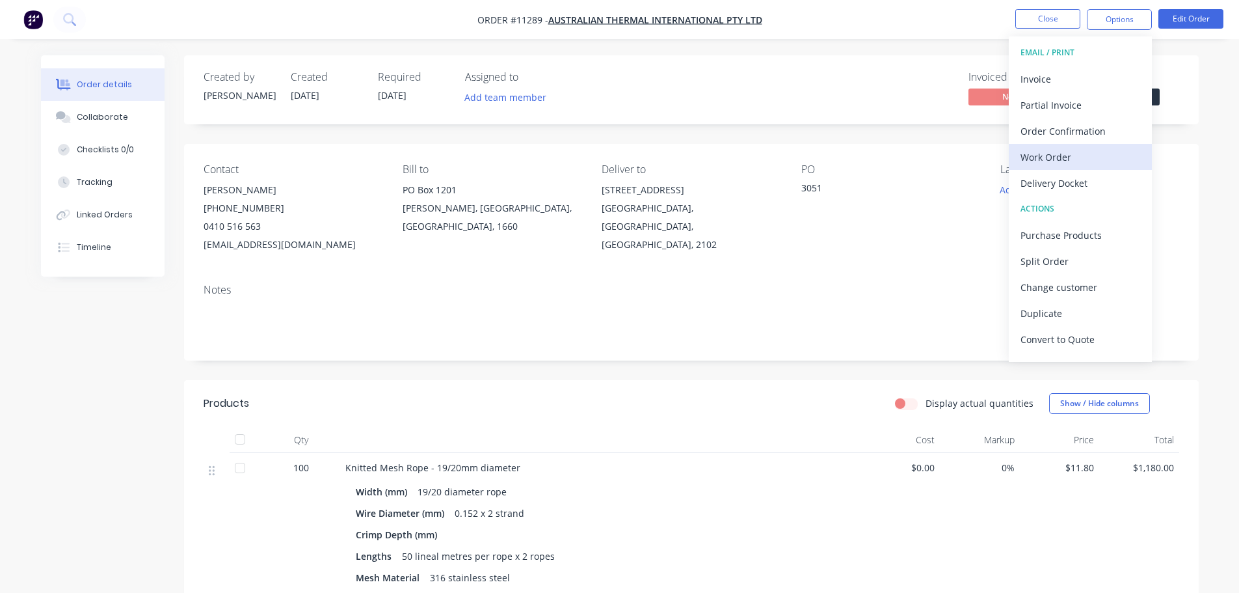
click at [1055, 157] on div "Work Order" at bounding box center [1081, 157] width 120 height 19
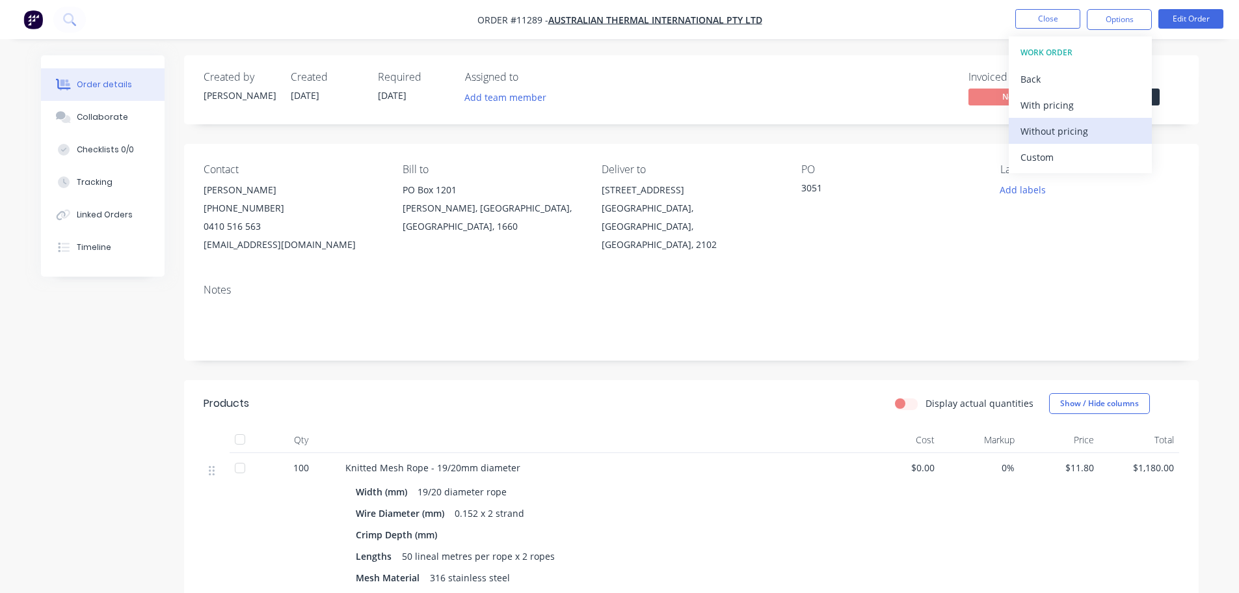
click at [1052, 132] on div "Without pricing" at bounding box center [1081, 131] width 120 height 19
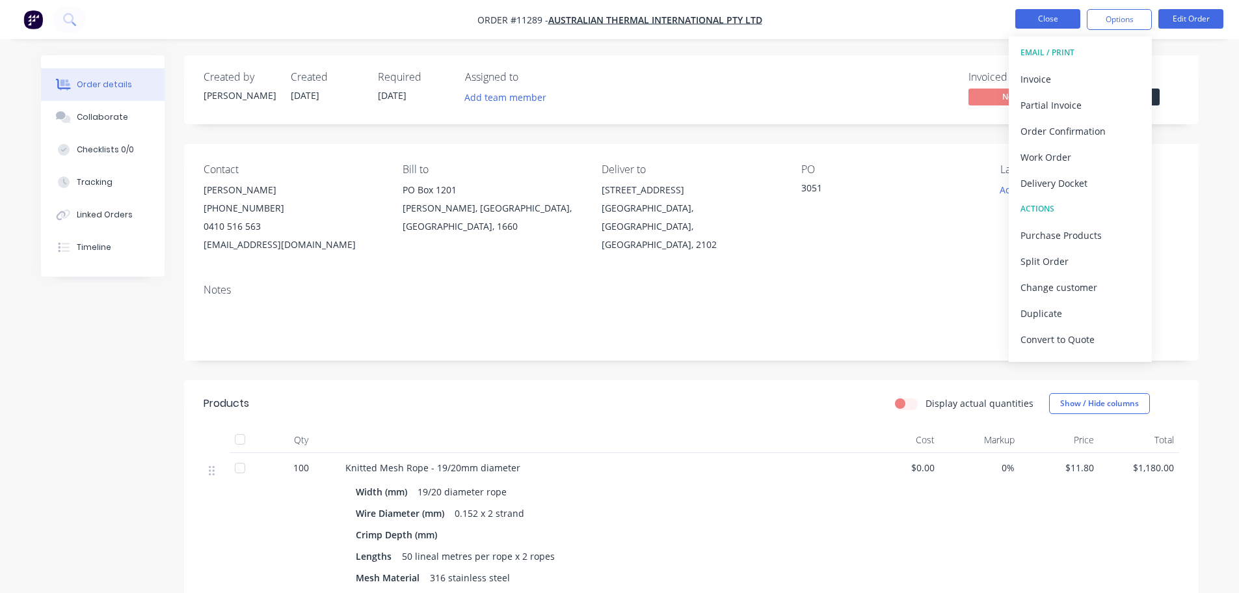
click at [1043, 21] on button "Close" at bounding box center [1048, 19] width 65 height 20
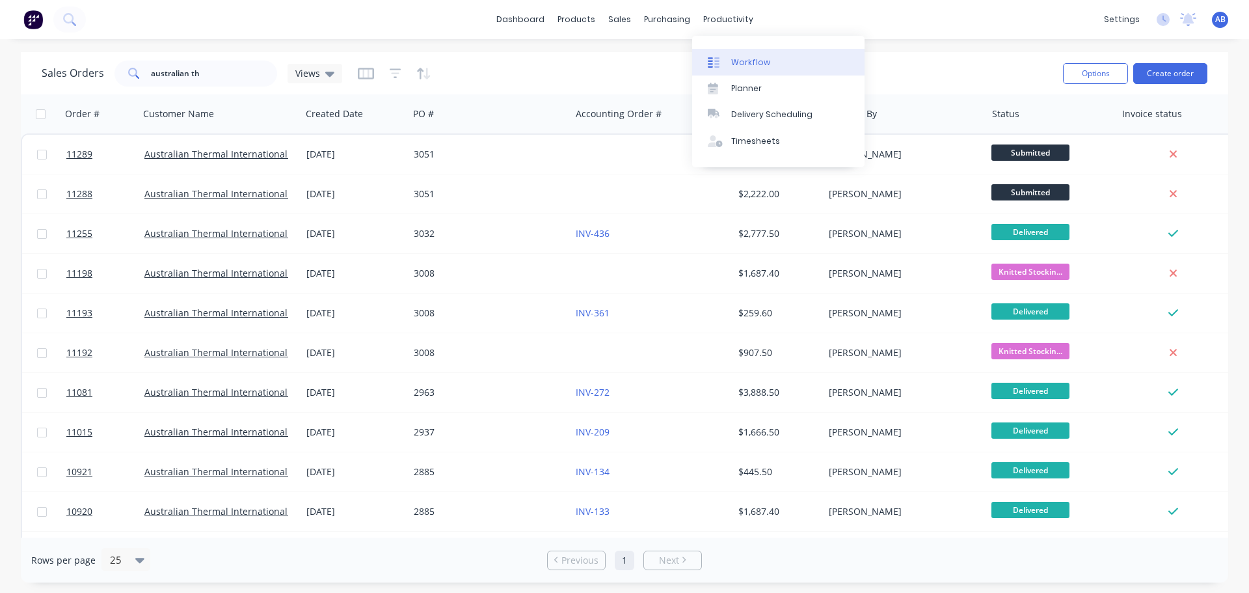
click at [739, 57] on div "Workflow" at bounding box center [750, 63] width 39 height 12
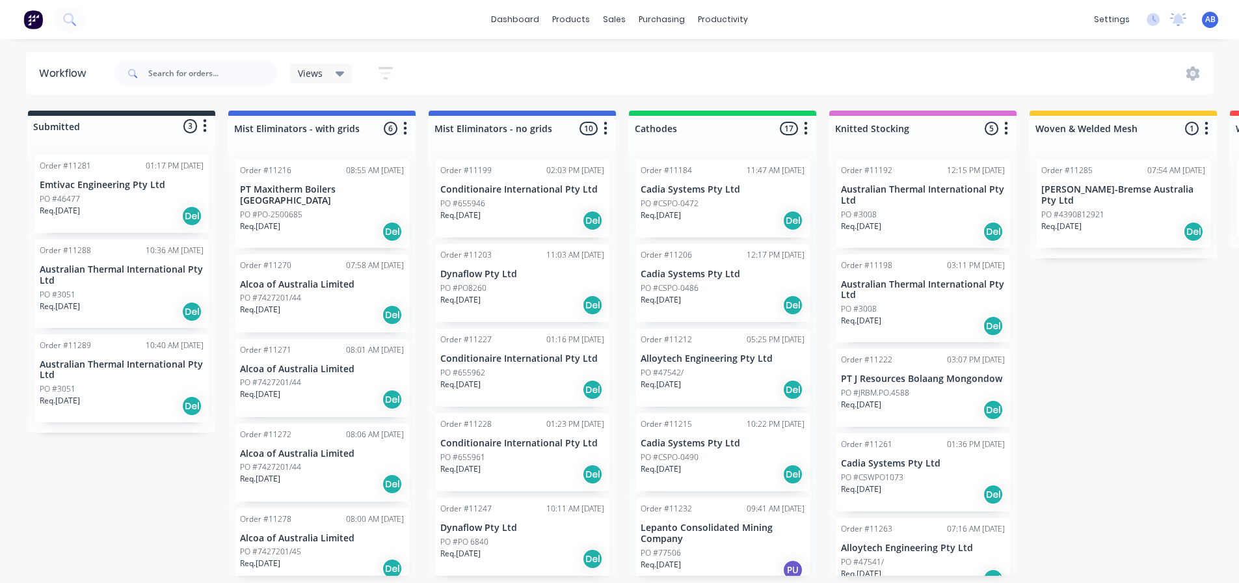
click at [99, 205] on div "Req. [DATE] Del" at bounding box center [122, 216] width 164 height 22
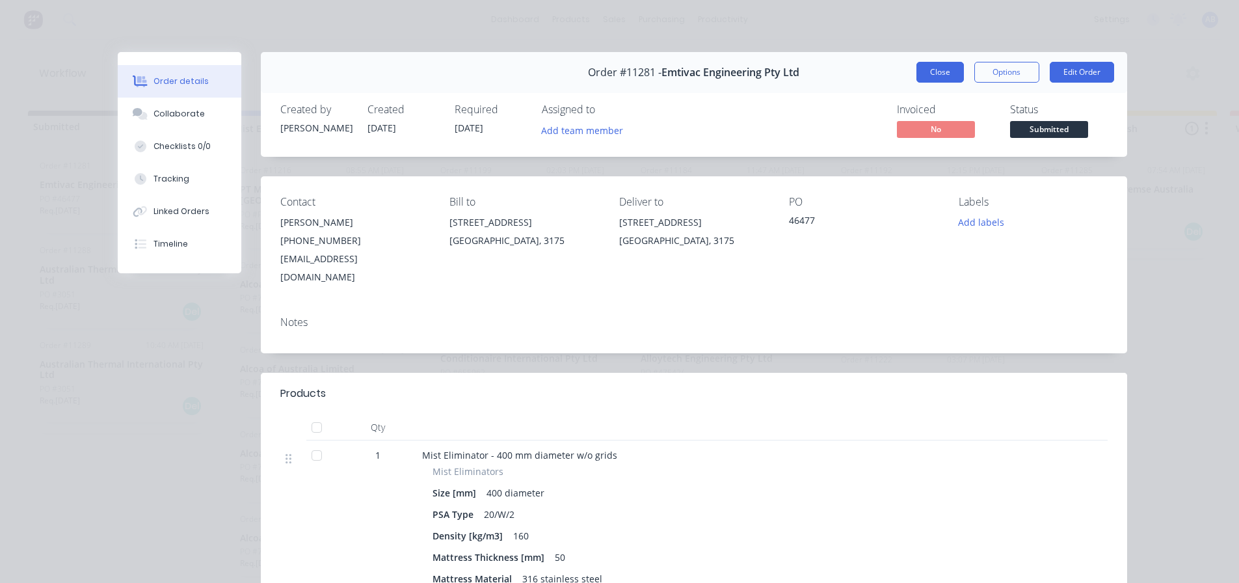
click at [938, 75] on button "Close" at bounding box center [940, 72] width 47 height 21
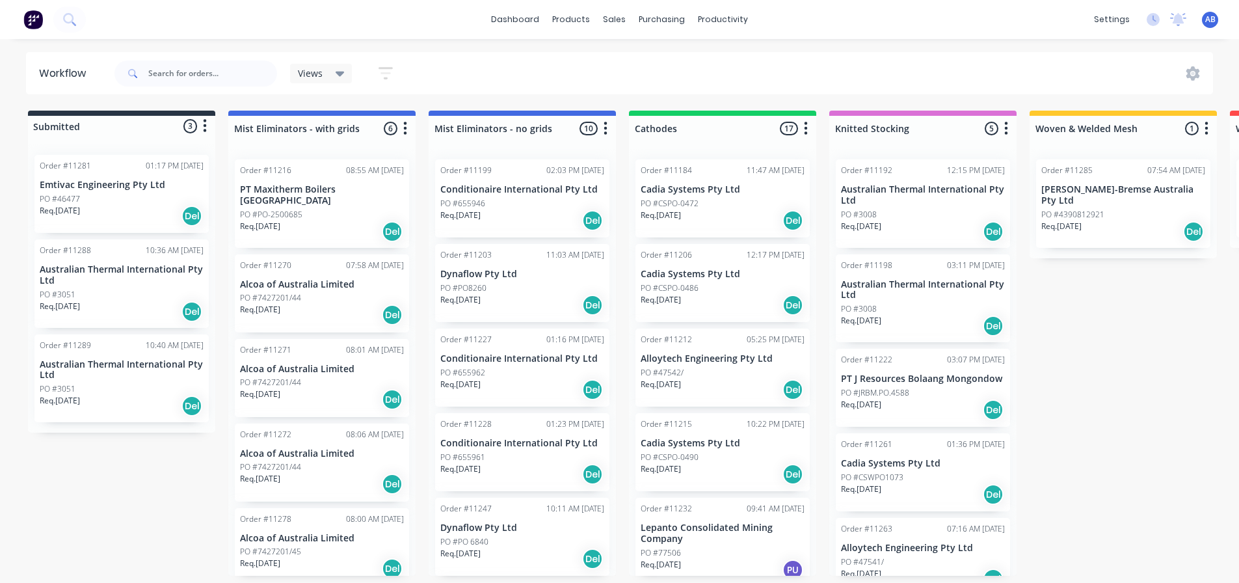
click at [79, 202] on p "PO #46477" at bounding box center [60, 199] width 40 height 12
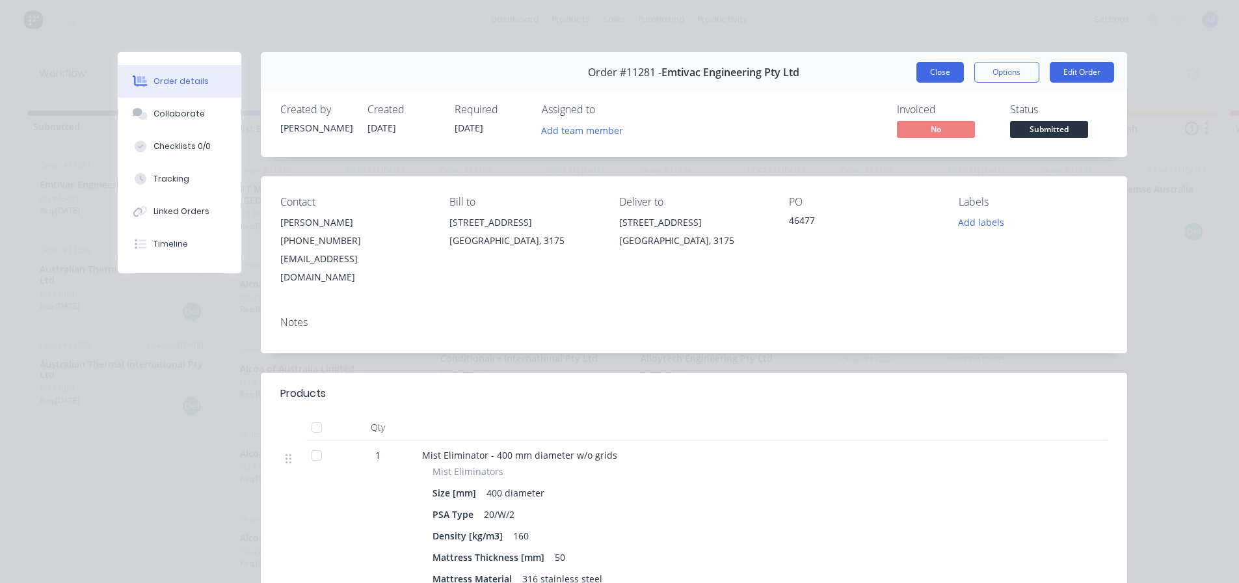
click at [934, 64] on button "Close" at bounding box center [940, 72] width 47 height 21
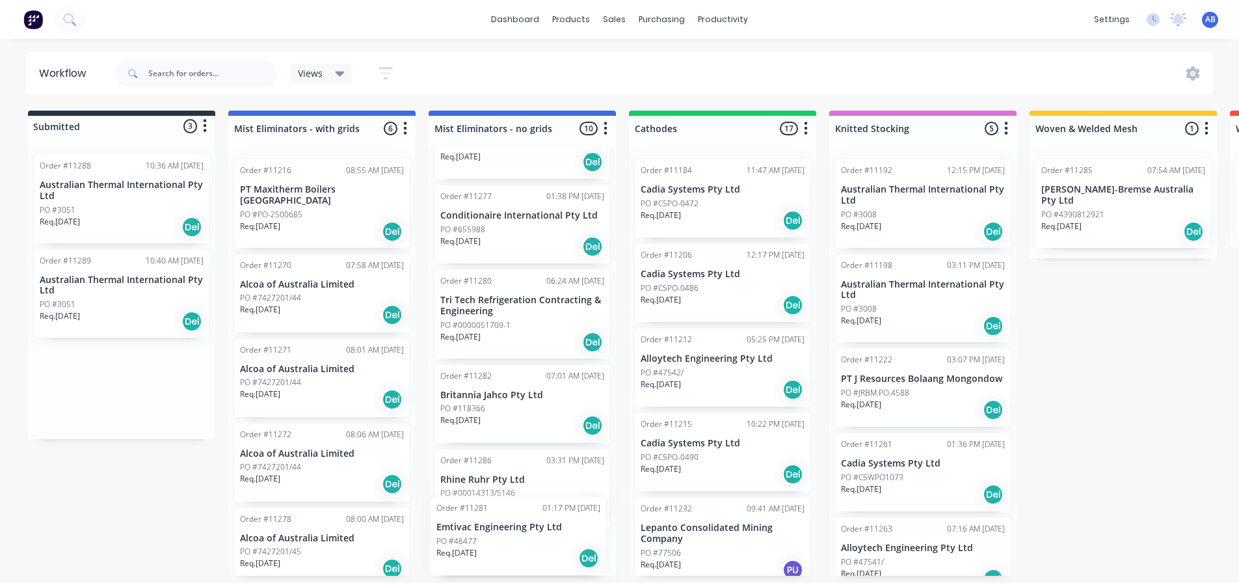
scroll to position [521, 0]
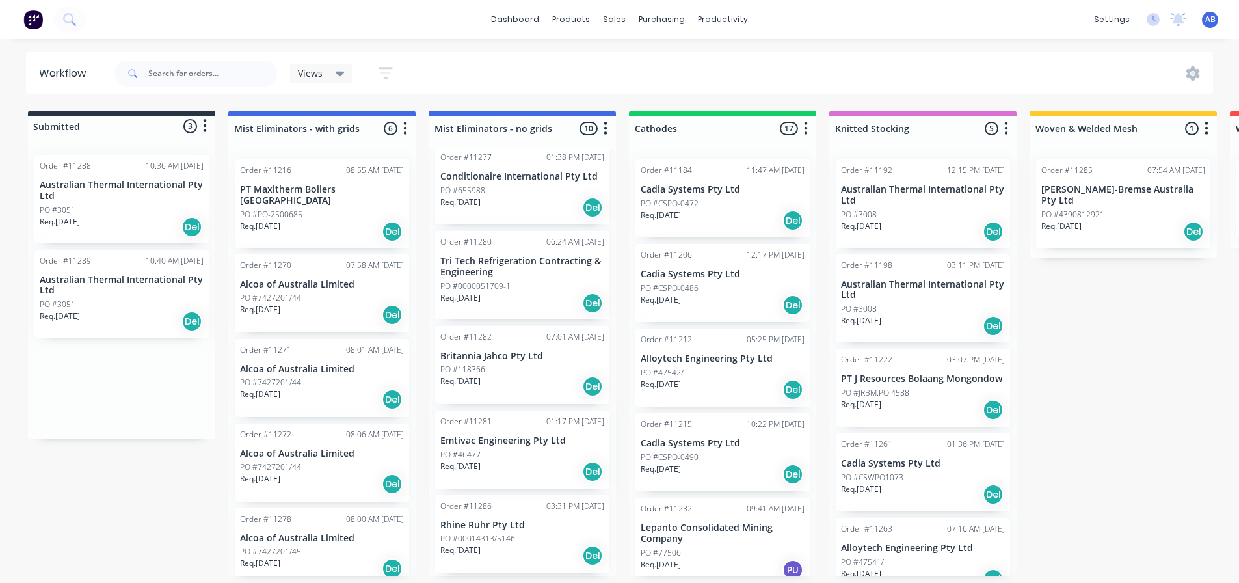
drag, startPoint x: 79, startPoint y: 195, endPoint x: 481, endPoint y: 451, distance: 476.5
click at [481, 451] on div "Submitted 3 Status colour #273444 hex #273444 Save Cancel Summaries Total order…" at bounding box center [886, 343] width 1793 height 465
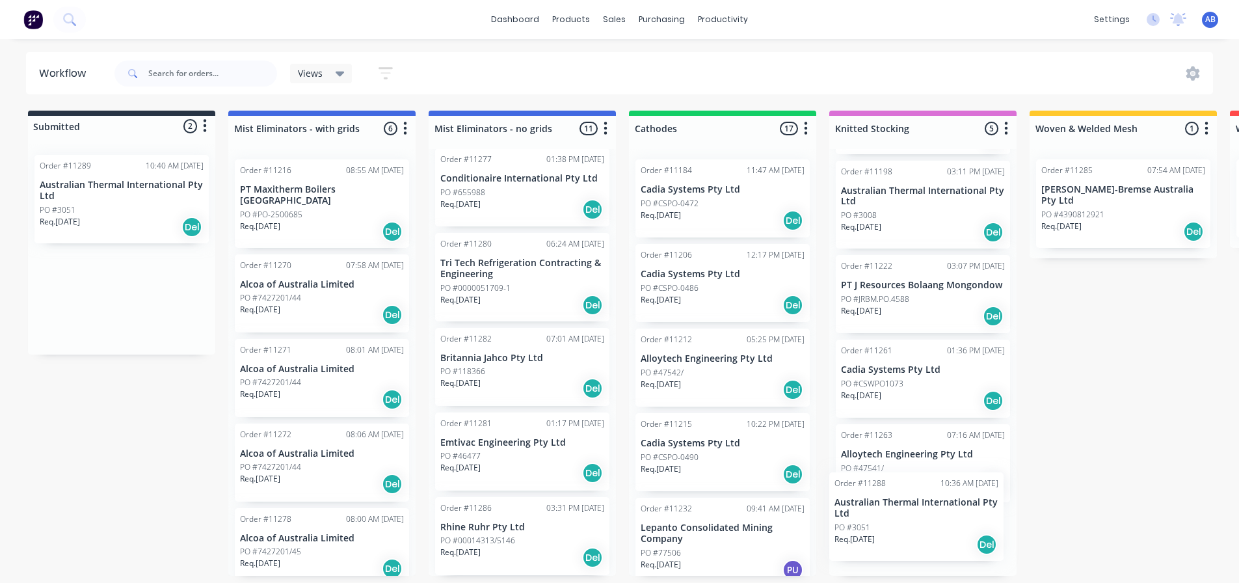
scroll to position [116, 0]
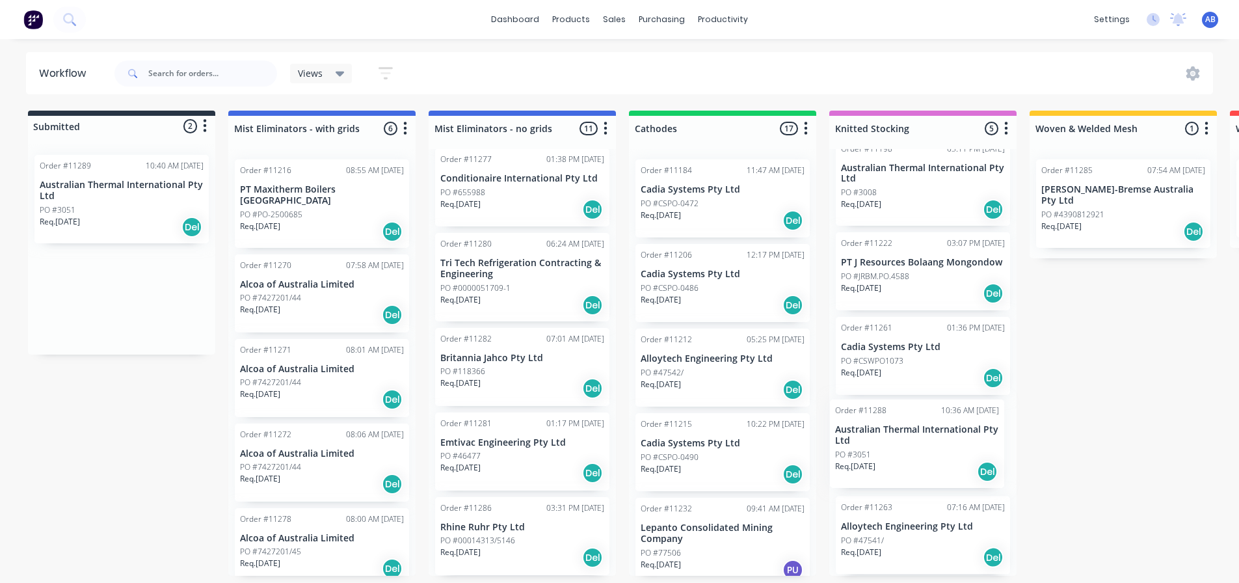
drag, startPoint x: 89, startPoint y: 210, endPoint x: 888, endPoint y: 457, distance: 836.4
click at [888, 457] on div "Submitted 2 Status colour #273444 hex #273444 Save Cancel Summaries Total order…" at bounding box center [886, 343] width 1793 height 465
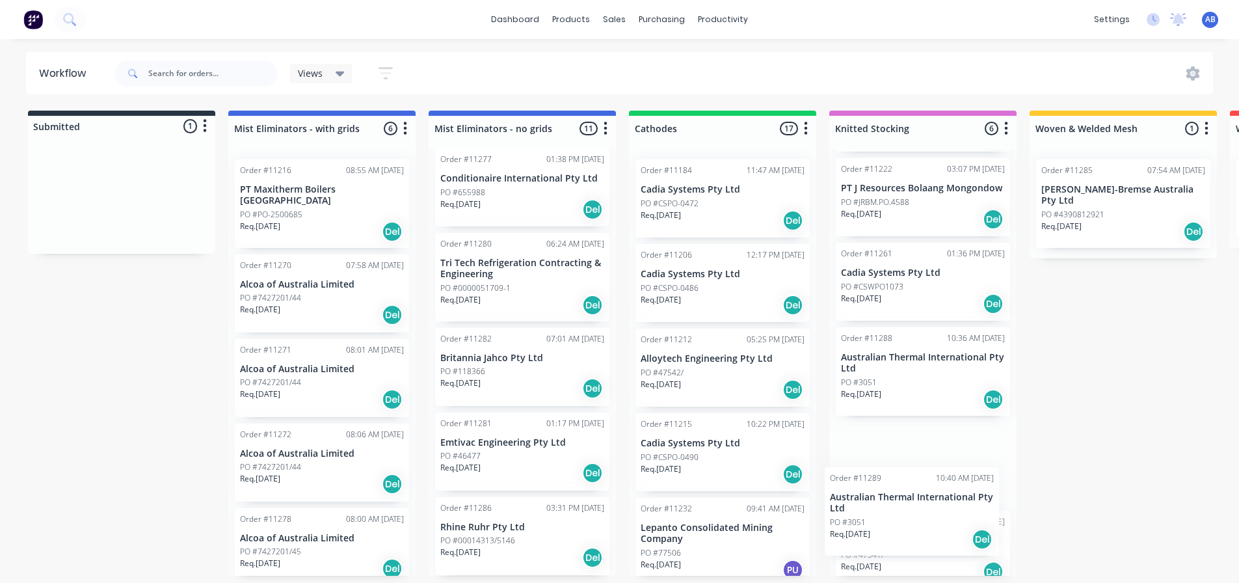
scroll to position [206, 0]
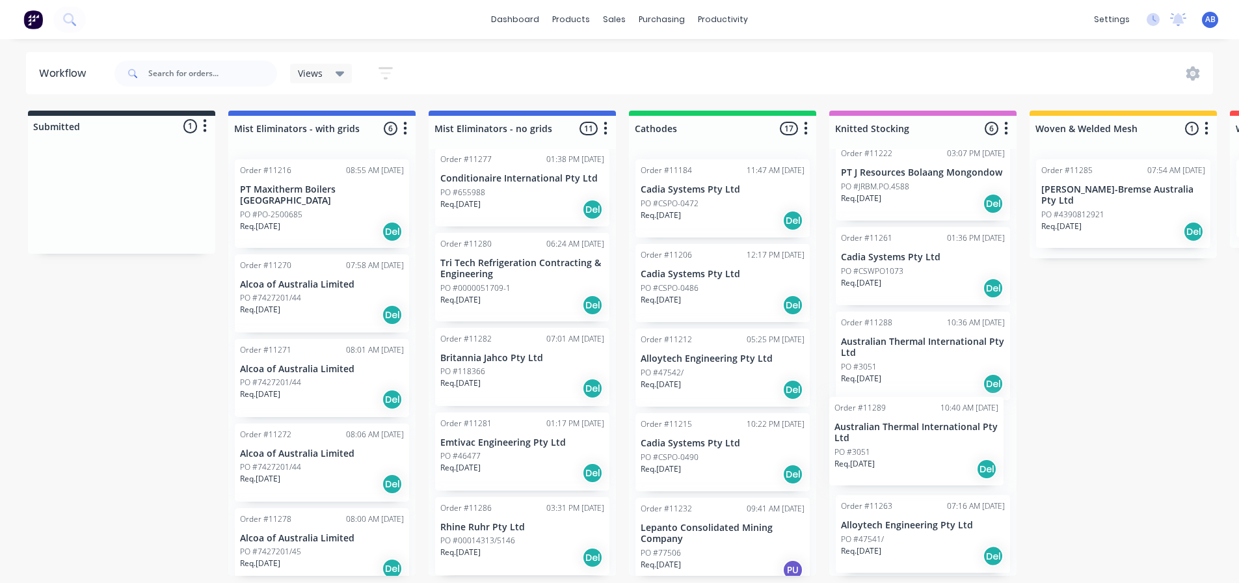
drag, startPoint x: 76, startPoint y: 195, endPoint x: 874, endPoint y: 443, distance: 835.3
click at [874, 443] on div "Submitted 1 Status colour #273444 hex #273444 Save Cancel Summaries Total order…" at bounding box center [886, 343] width 1793 height 465
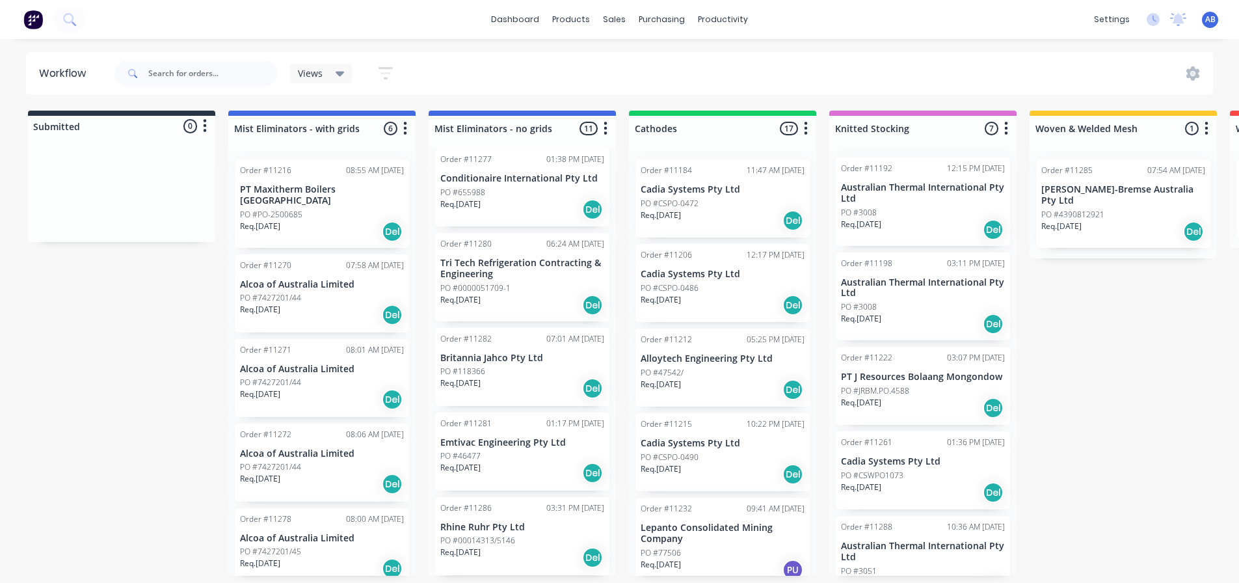
scroll to position [0, 0]
click at [896, 306] on div "PO #3008" at bounding box center [923, 309] width 164 height 12
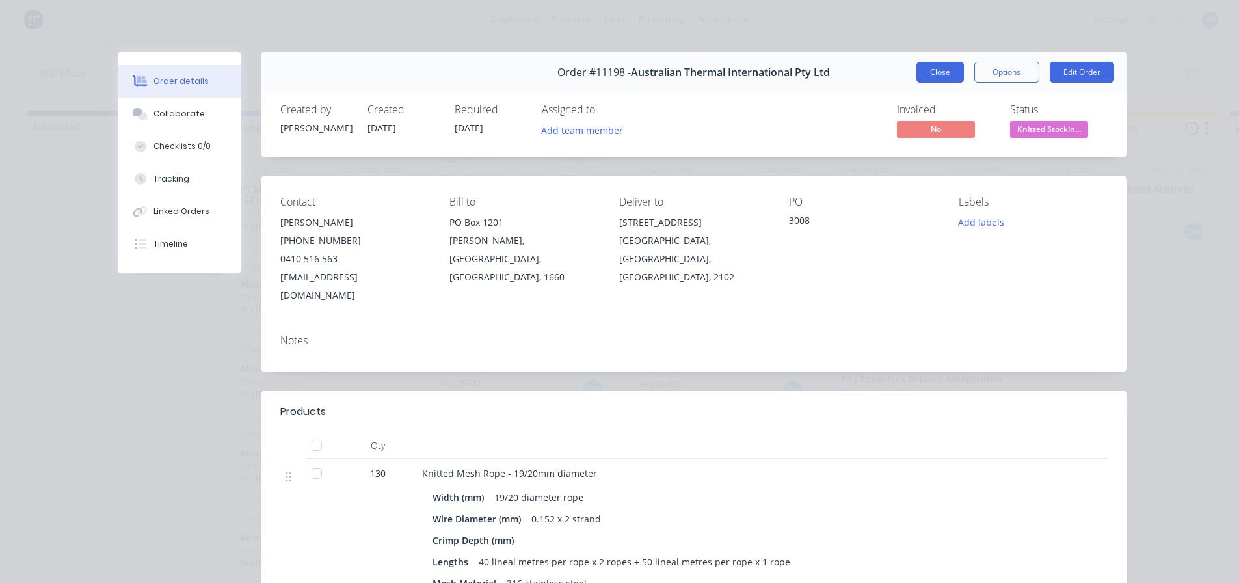
click at [937, 74] on button "Close" at bounding box center [940, 72] width 47 height 21
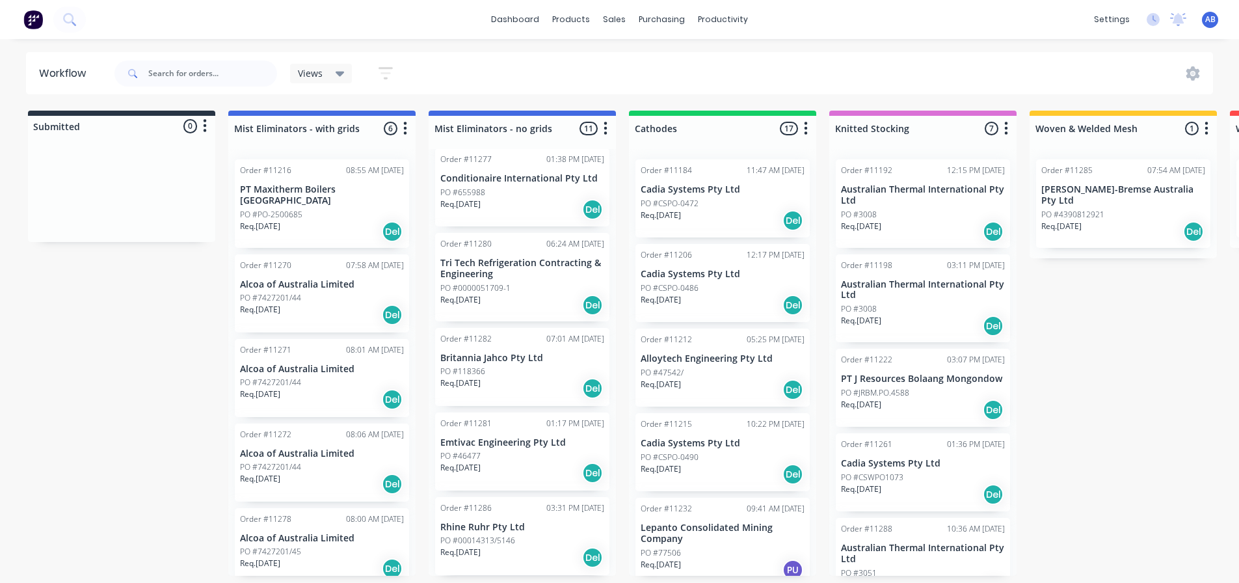
click at [36, 22] on img at bounding box center [33, 20] width 20 height 20
